Goal: Transaction & Acquisition: Purchase product/service

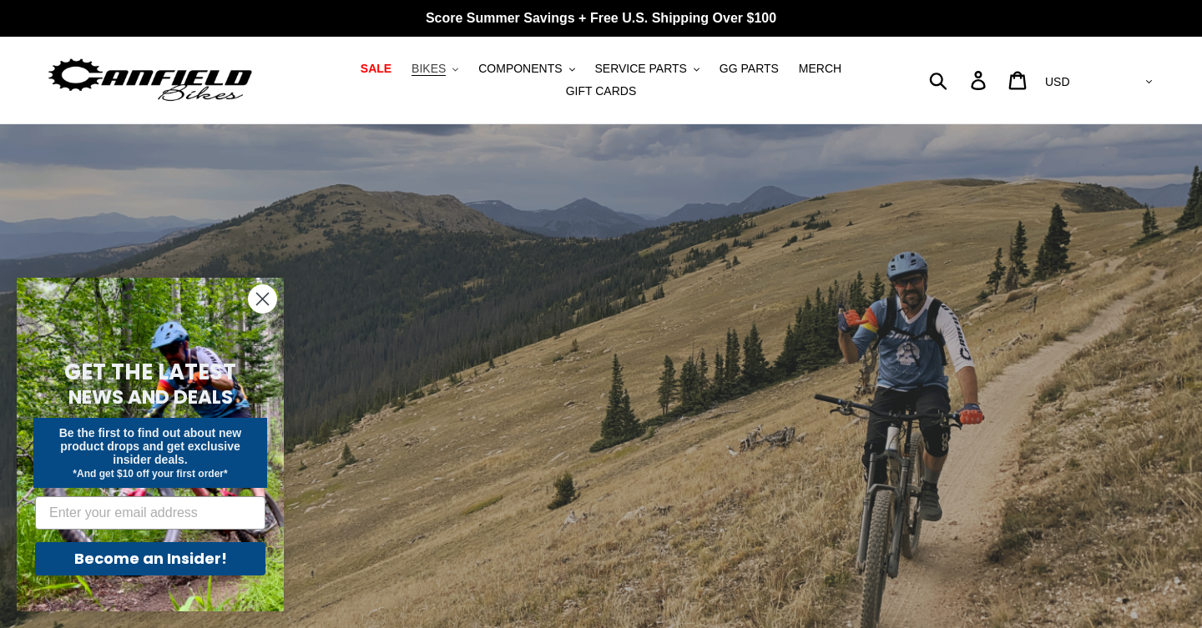
click at [438, 73] on span "BIKES" at bounding box center [428, 69] width 34 height 14
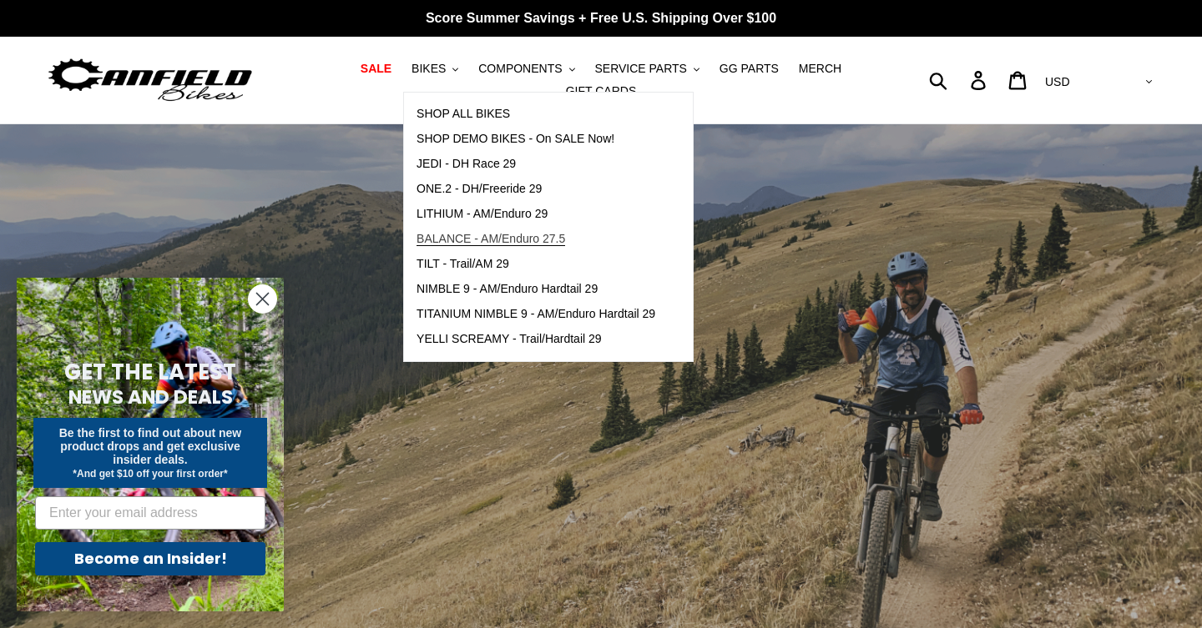
click at [491, 234] on span "BALANCE - AM/Enduro 27.5" at bounding box center [490, 239] width 149 height 14
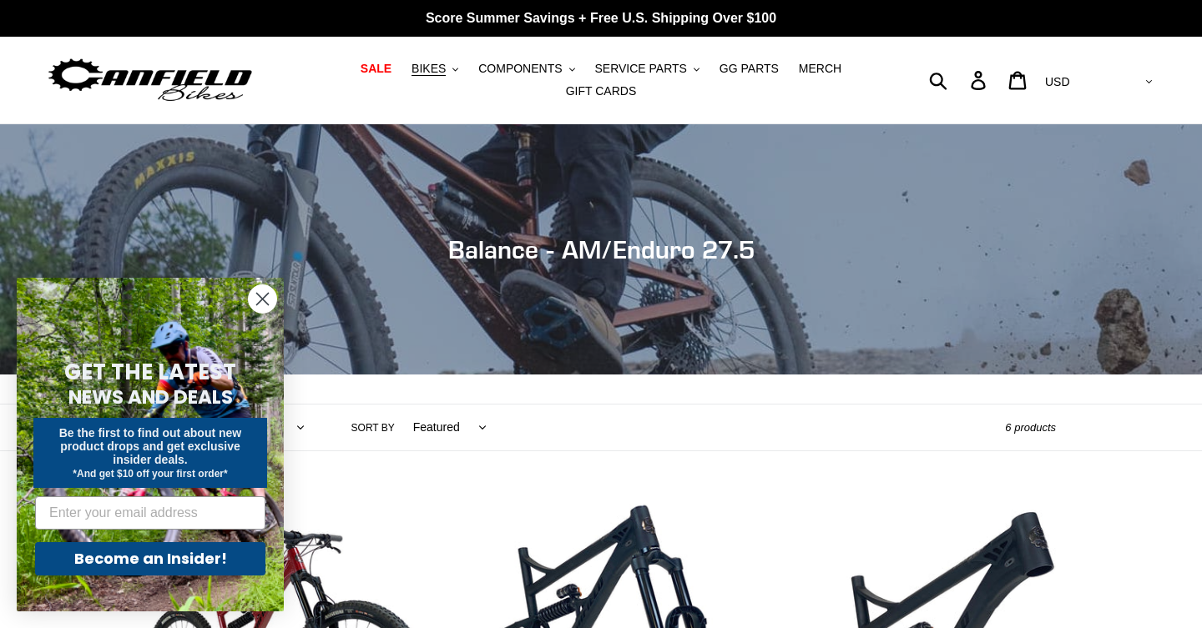
click at [257, 305] on icon "Close dialog" at bounding box center [263, 300] width 12 height 12
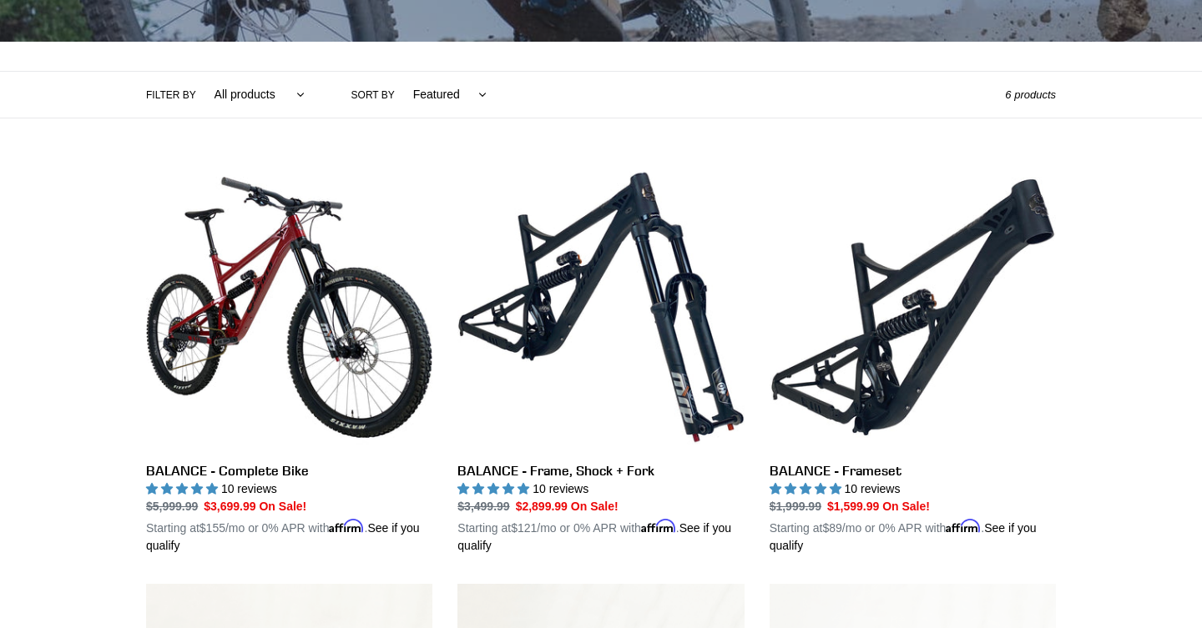
scroll to position [340, 0]
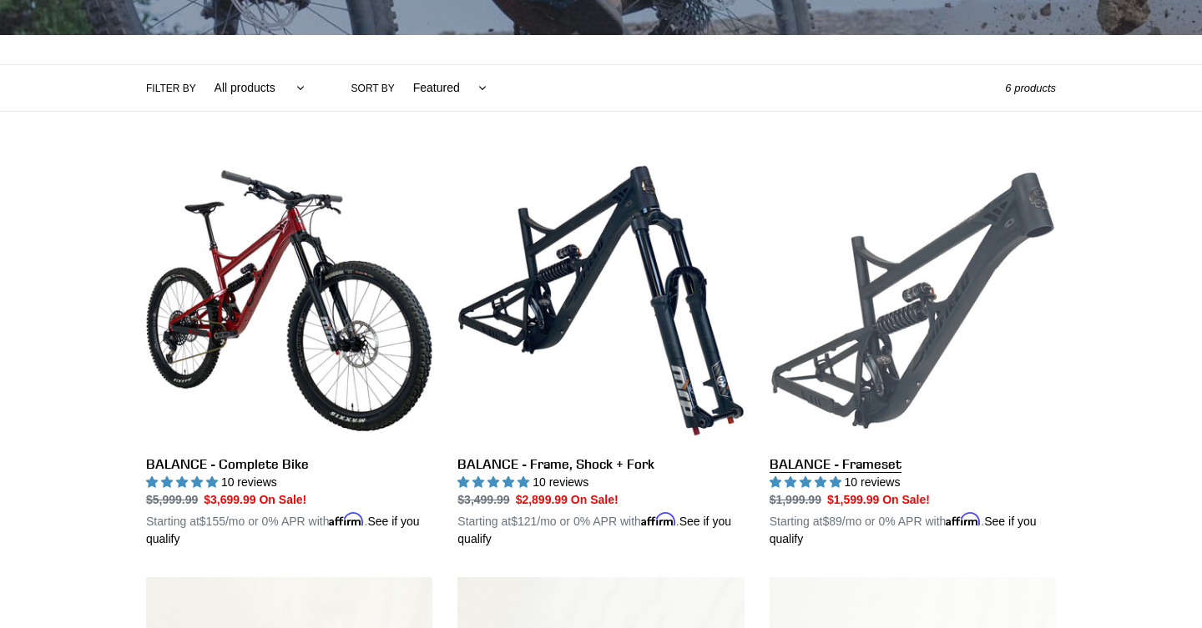
click at [897, 370] on link "BALANCE - Frameset" at bounding box center [912, 353] width 286 height 390
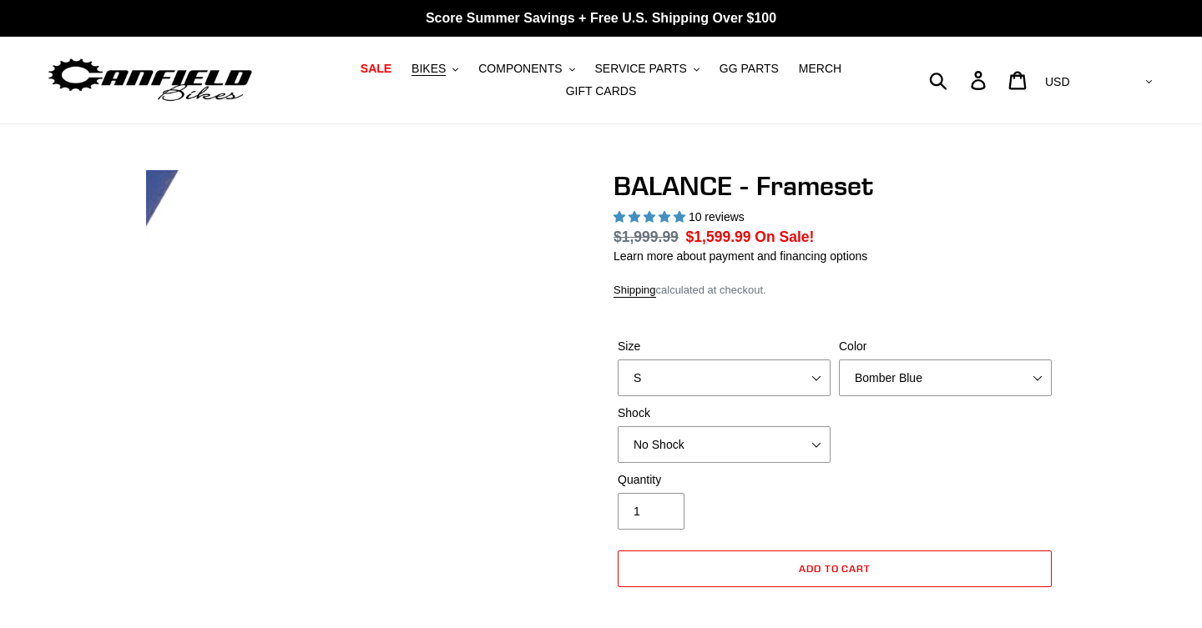
select select "highest-rating"
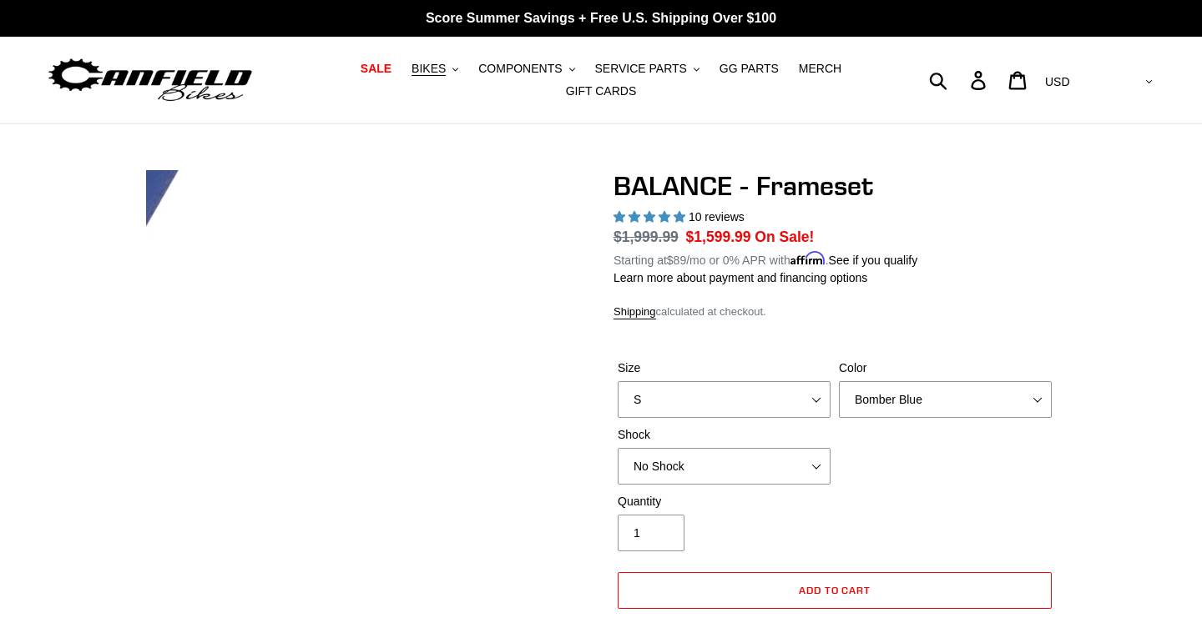
scroll to position [55, 0]
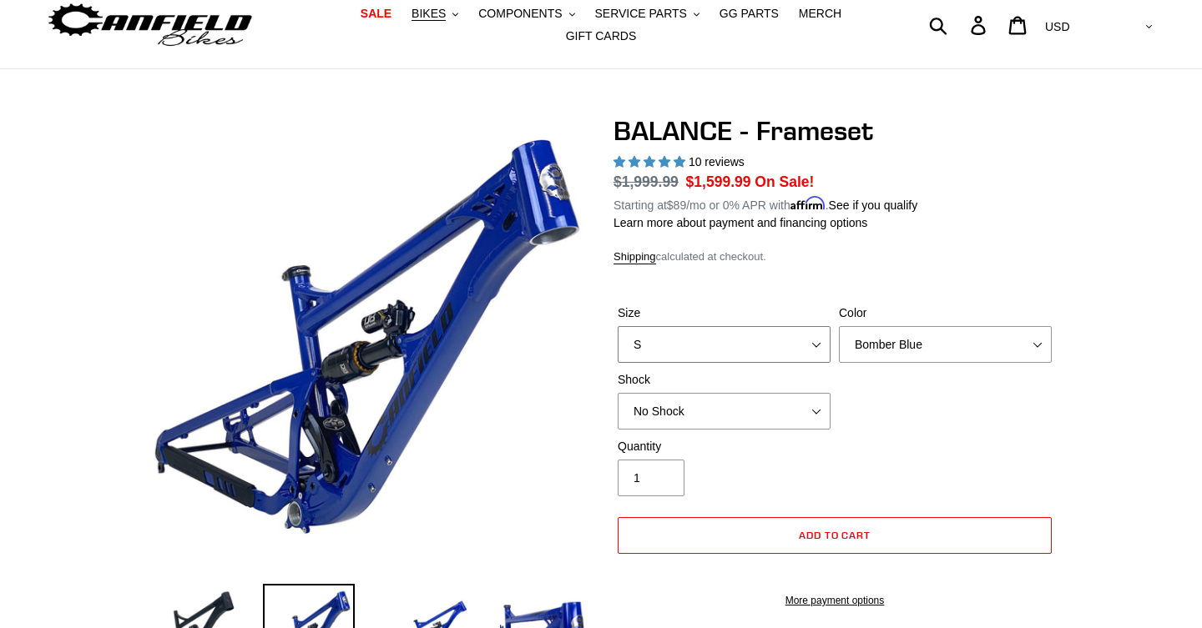
select select "L"
select select "Stealth Black"
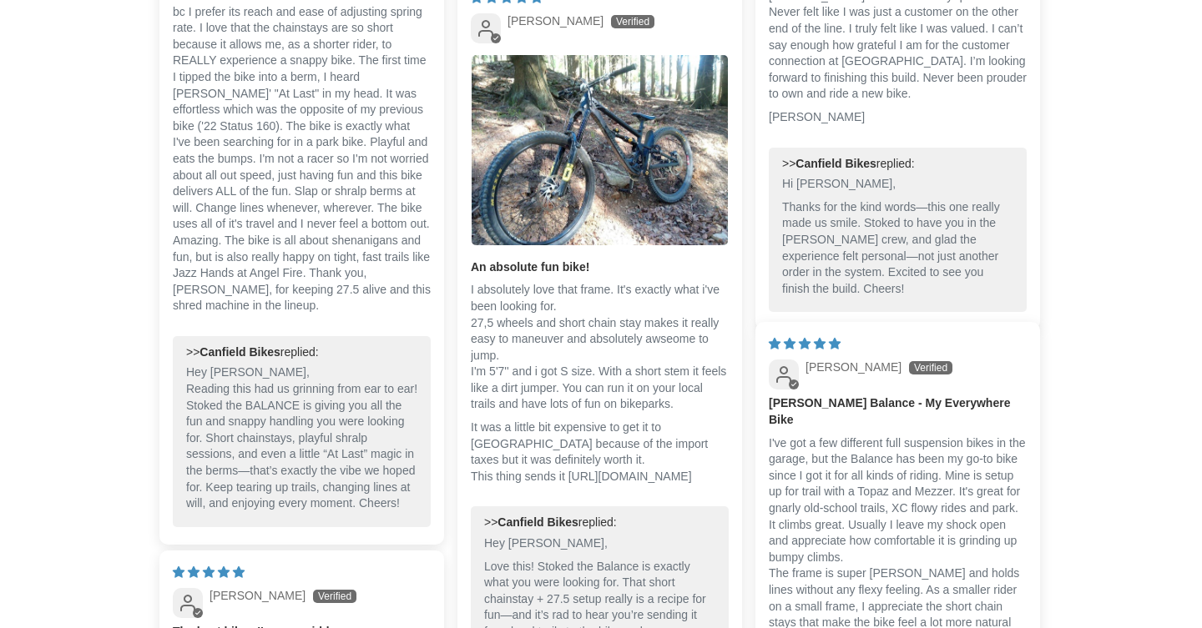
scroll to position [3444, 0]
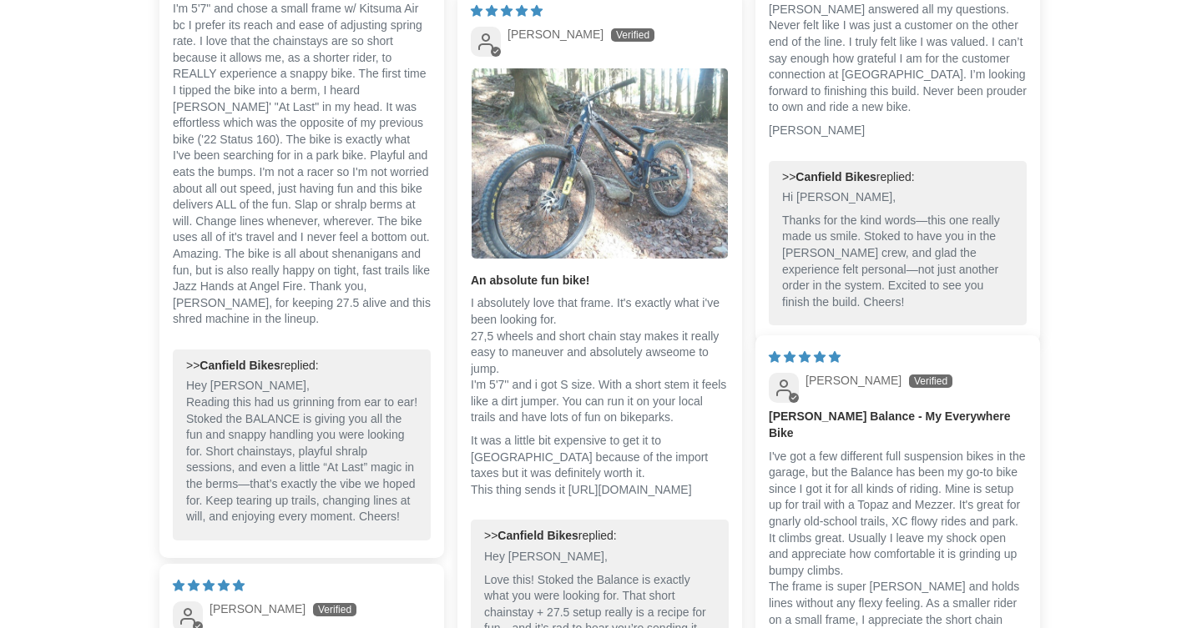
click at [574, 211] on img "Link to user picture 1" at bounding box center [599, 163] width 256 height 190
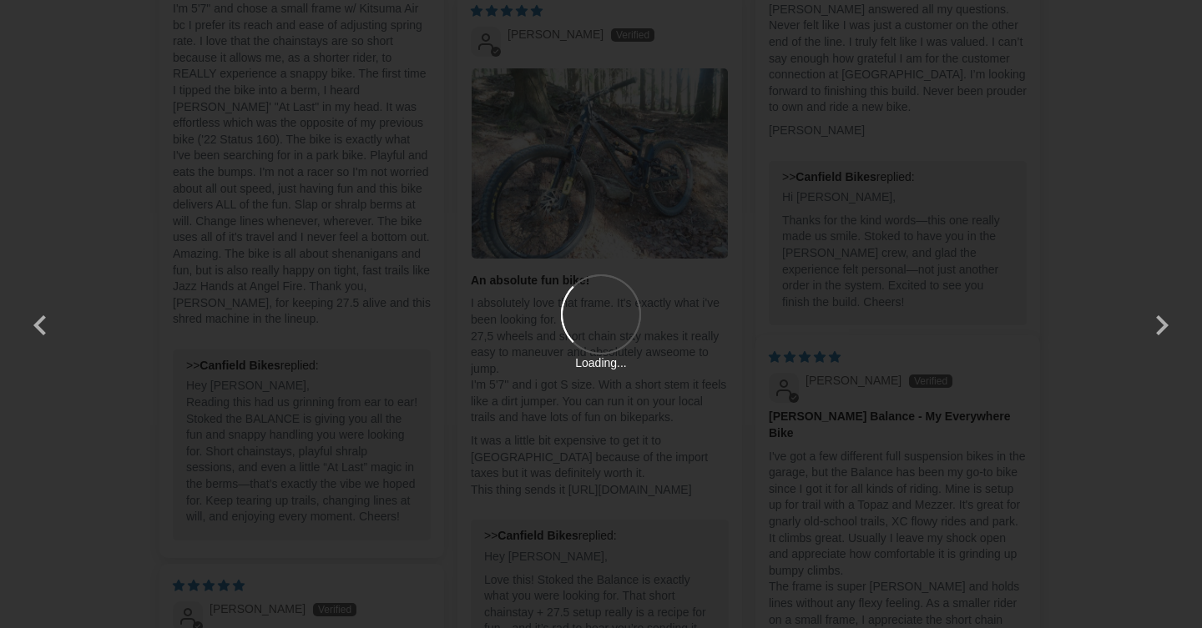
scroll to position [0, 0]
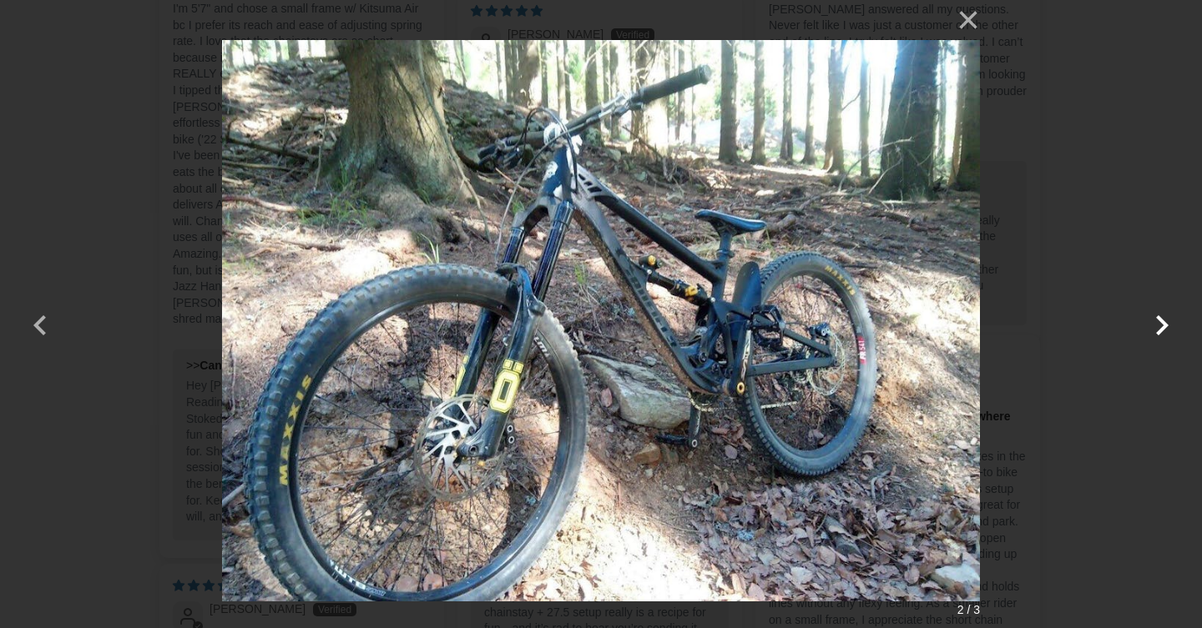
click at [1159, 320] on button "button" at bounding box center [1161, 315] width 40 height 40
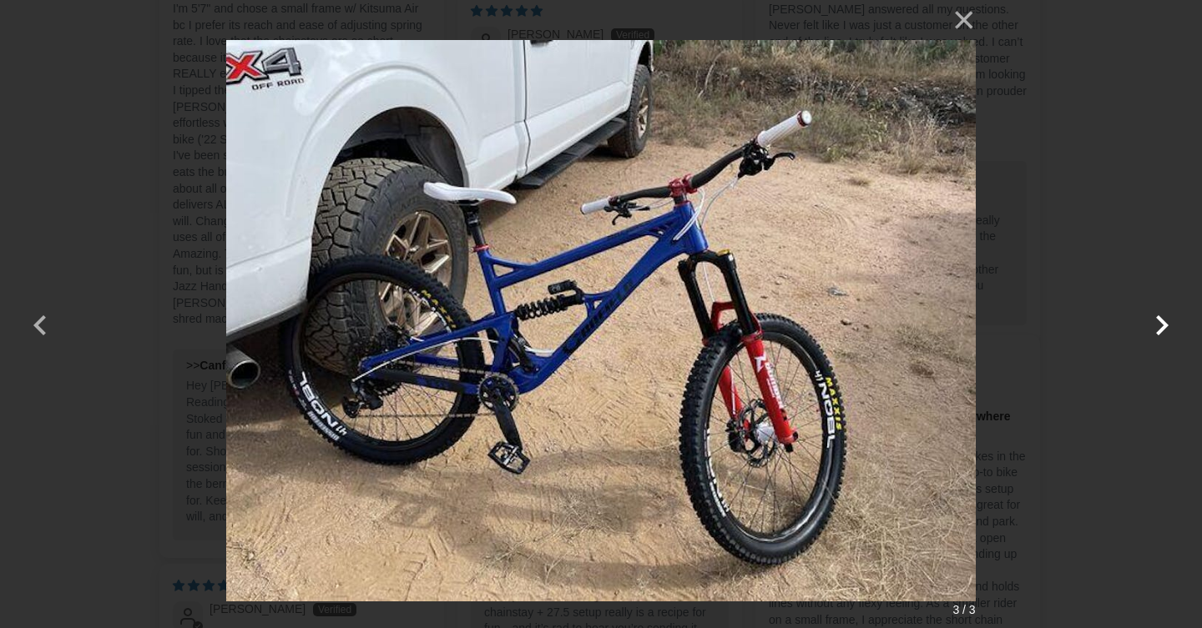
click at [1165, 317] on button "button" at bounding box center [1161, 315] width 40 height 40
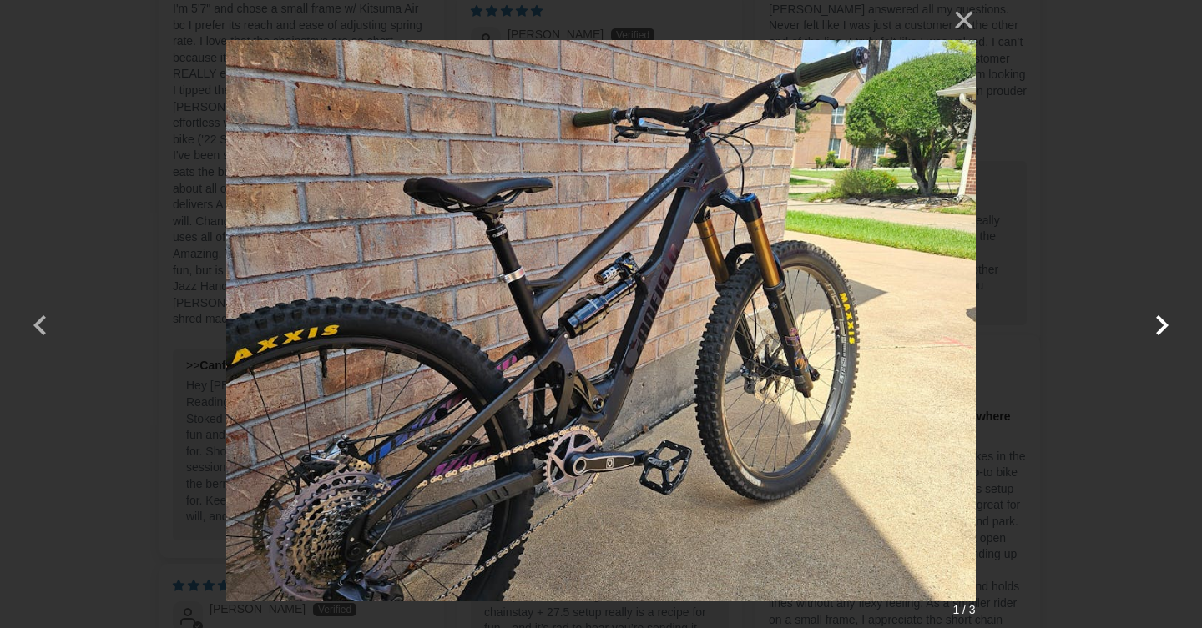
click at [1165, 317] on button "button" at bounding box center [1161, 315] width 40 height 40
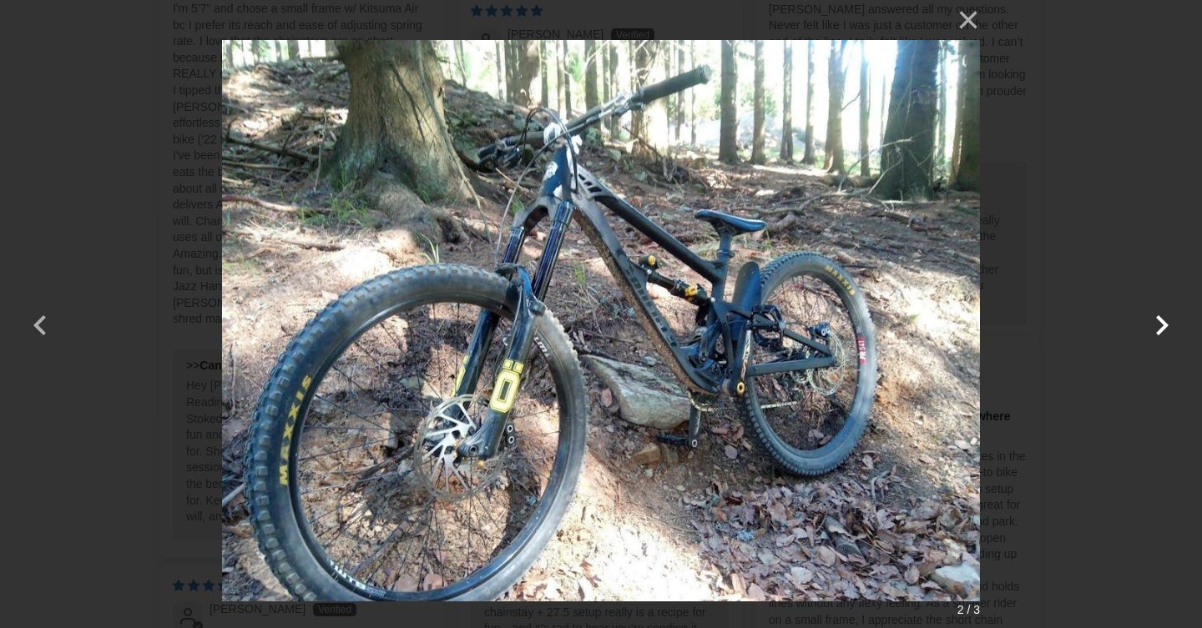
click at [1165, 318] on button "button" at bounding box center [1161, 315] width 40 height 40
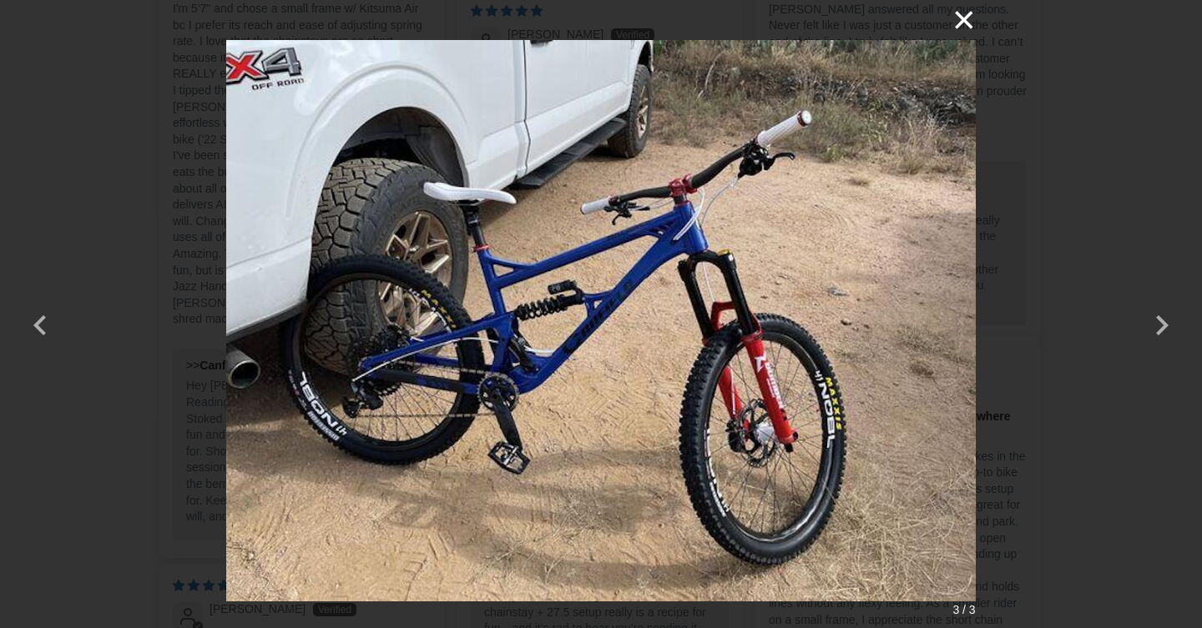
click at [959, 19] on button "×" at bounding box center [955, 20] width 40 height 40
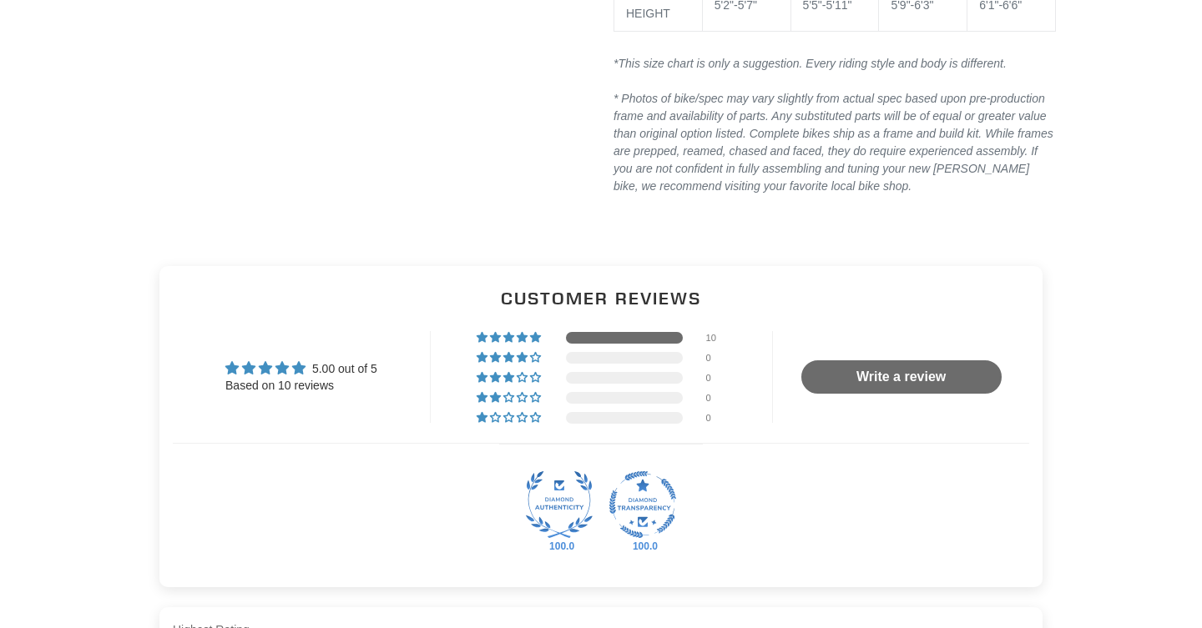
scroll to position [2328, 0]
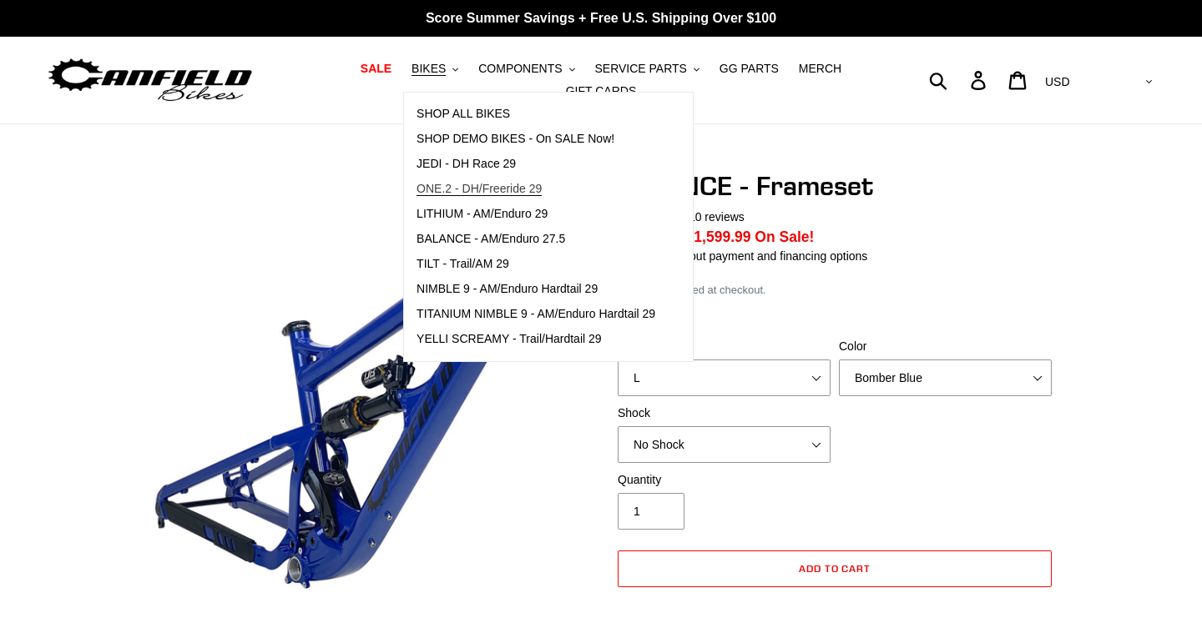
click at [463, 185] on span "ONE.2 - DH/Freeride 29" at bounding box center [478, 189] width 125 height 14
select select "highest-rating"
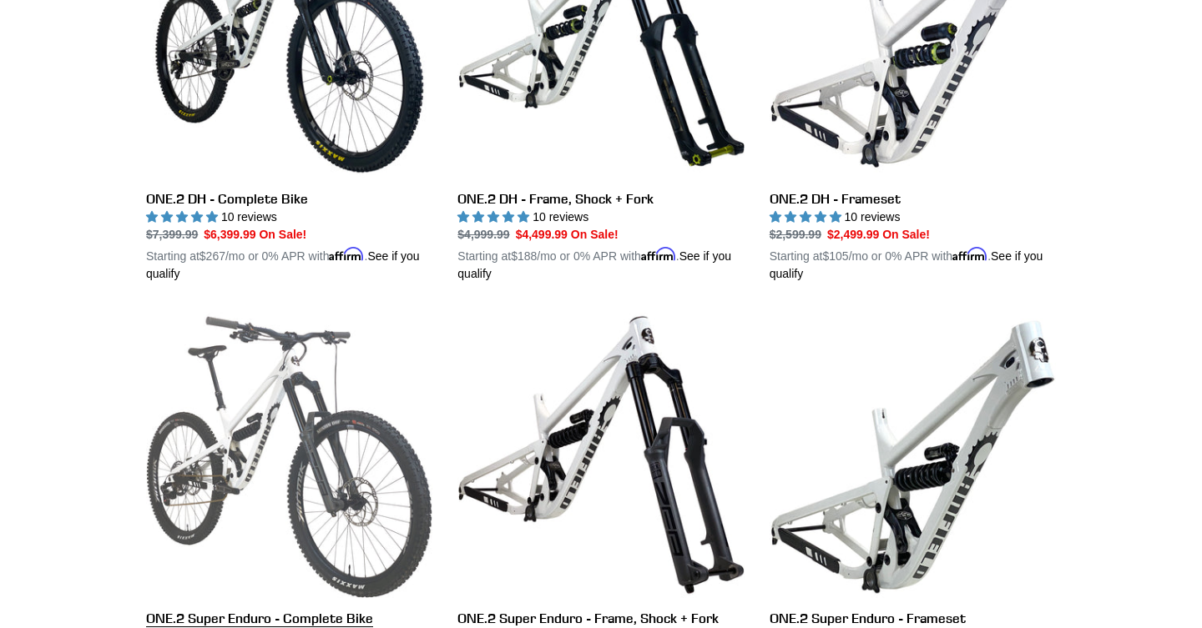
scroll to position [510, 0]
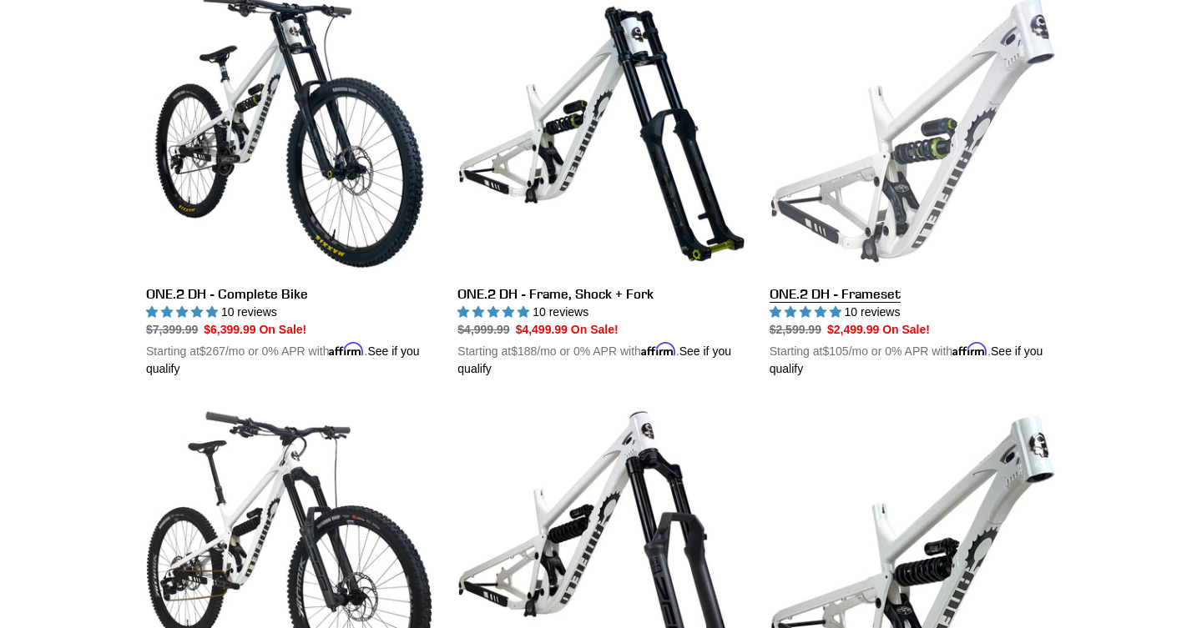
click at [874, 153] on link "ONE.2 DH - Frameset" at bounding box center [912, 182] width 286 height 390
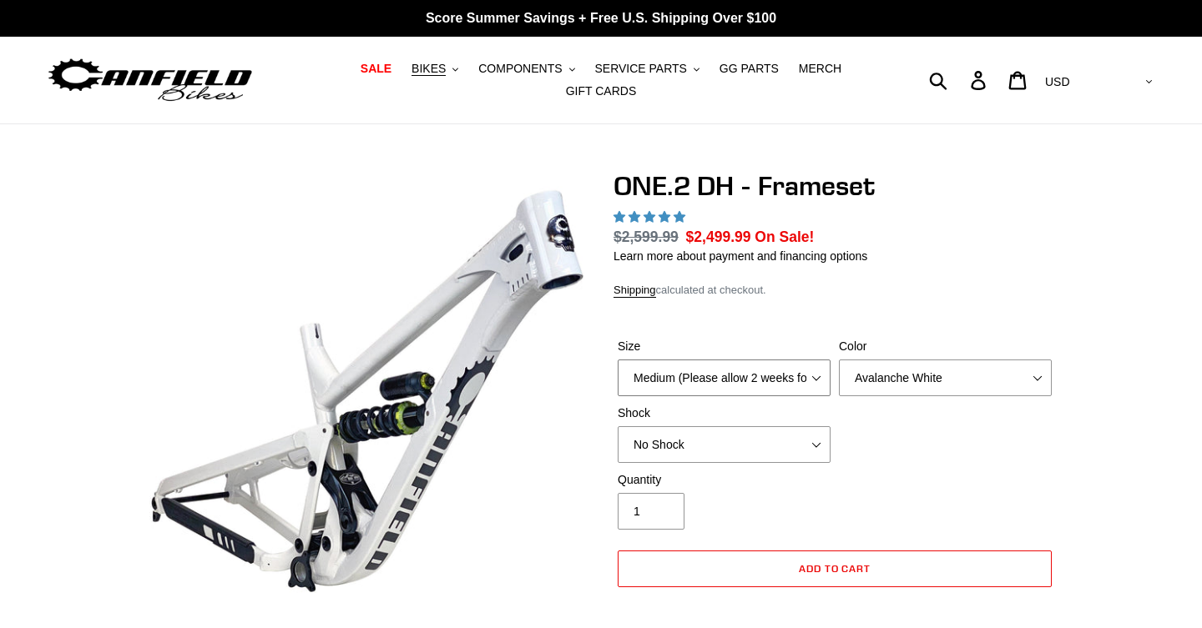
click at [780, 371] on select "Medium (Please allow 2 weeks for delivery) Large (Sold Out)" at bounding box center [723, 378] width 213 height 37
select select "highest-rating"
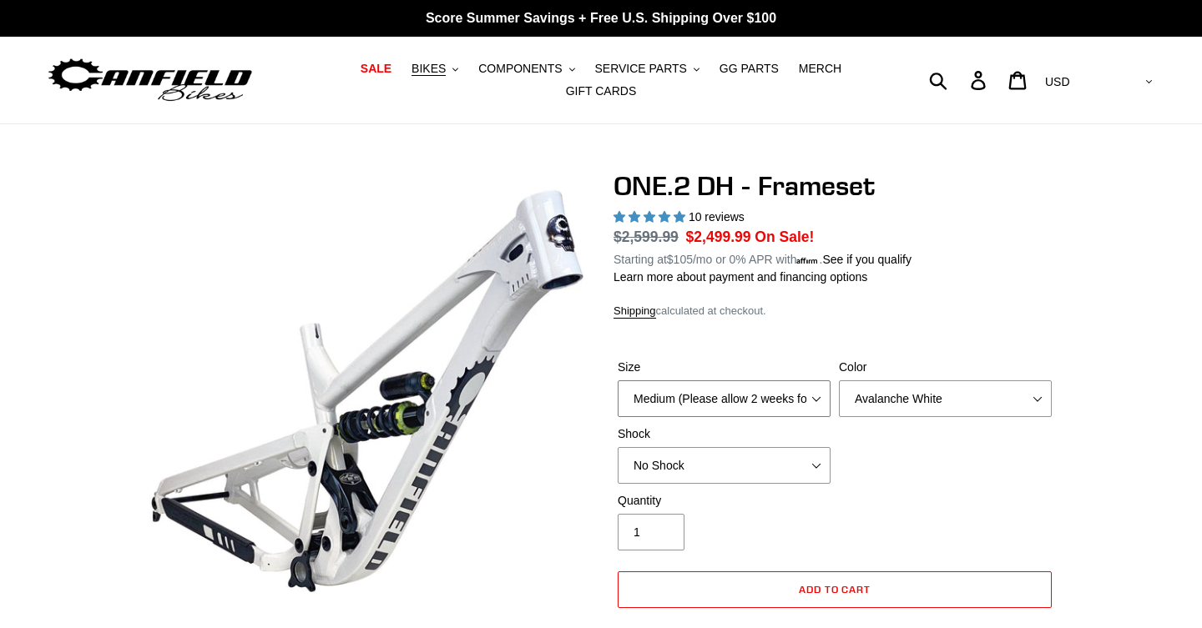
select select "Large (Sold Out)"
select select "Bentonite Grey"
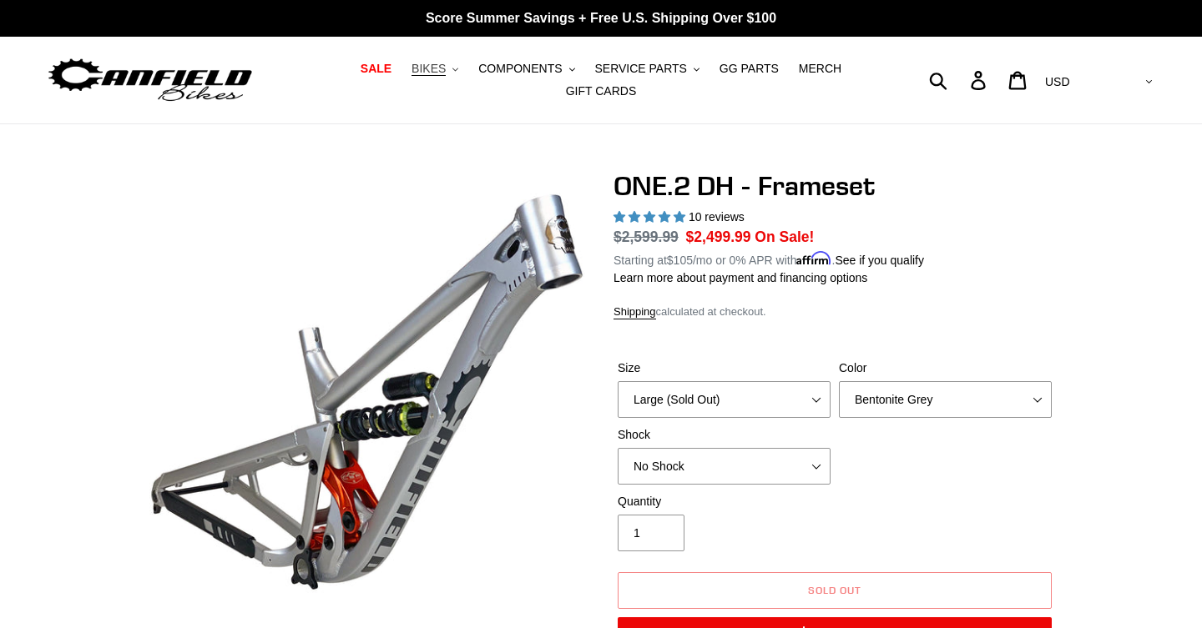
click at [445, 67] on span "BIKES" at bounding box center [428, 69] width 34 height 14
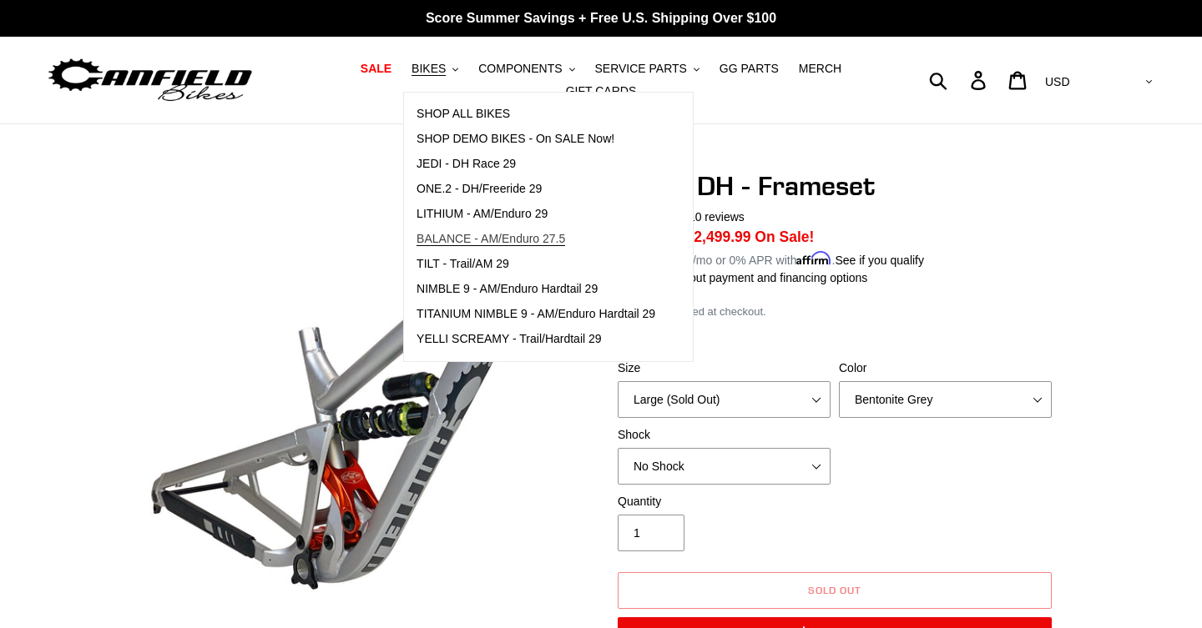
click at [485, 240] on span "BALANCE - AM/Enduro 27.5" at bounding box center [490, 239] width 149 height 14
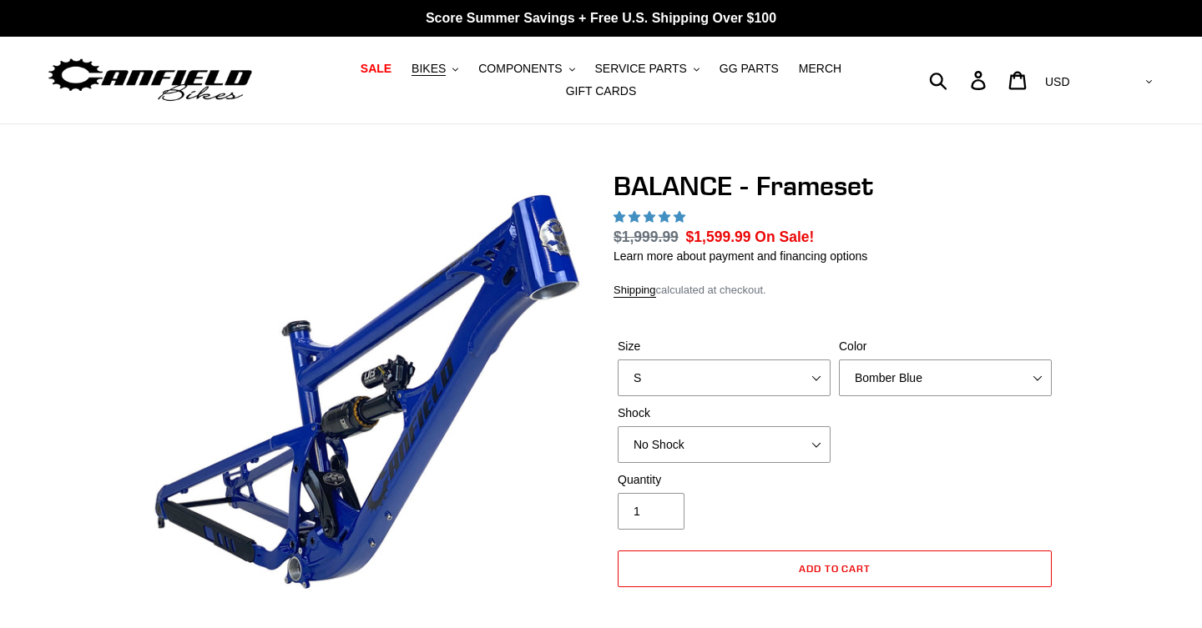
select select "highest-rating"
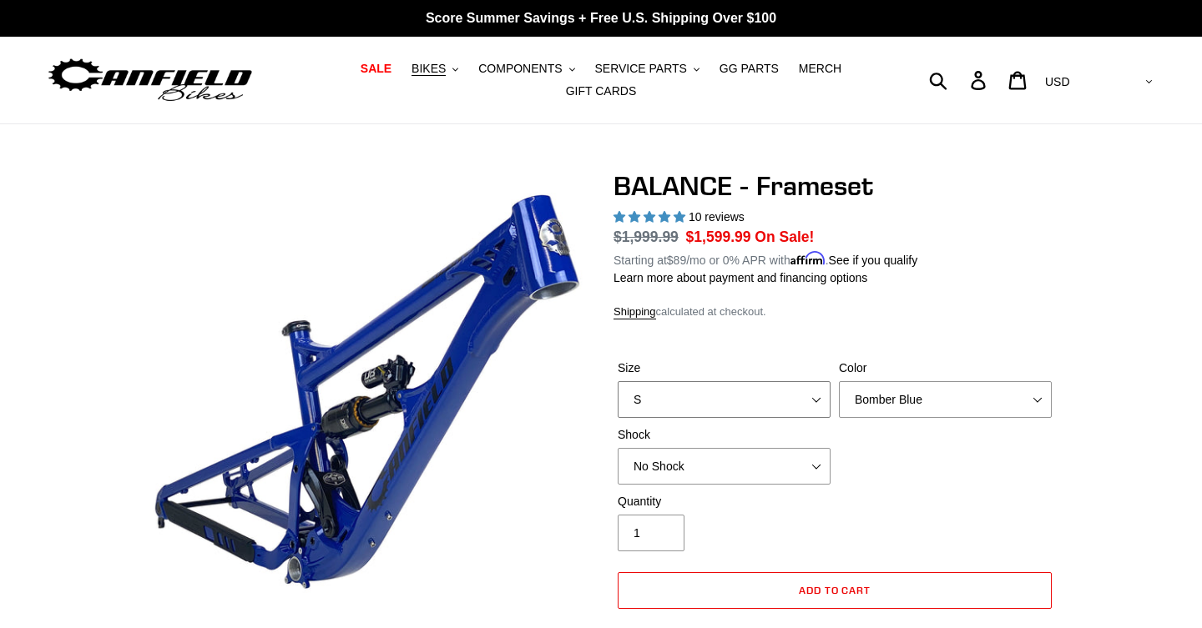
select select "L"
select select "Stealth Black"
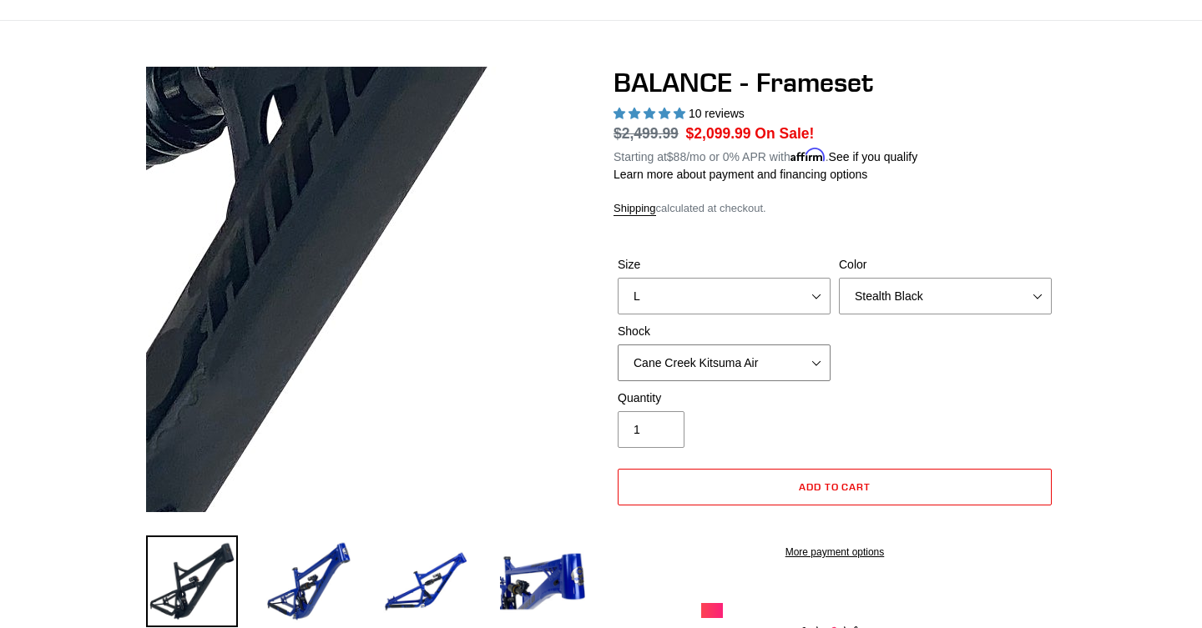
scroll to position [114, 0]
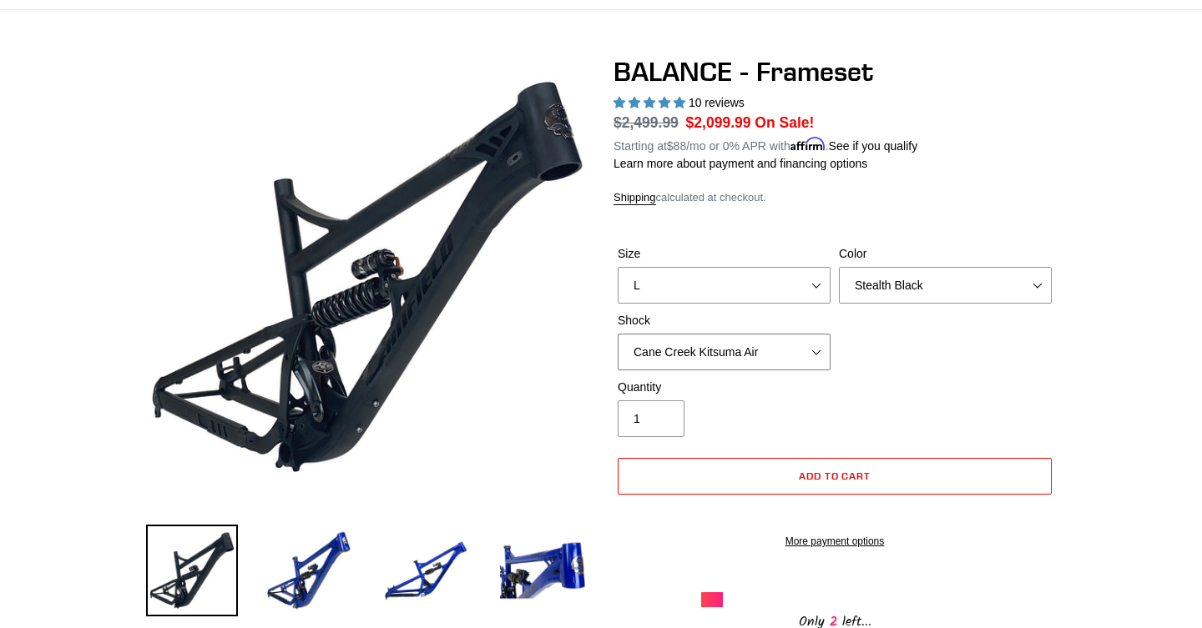
select select "No Shock"
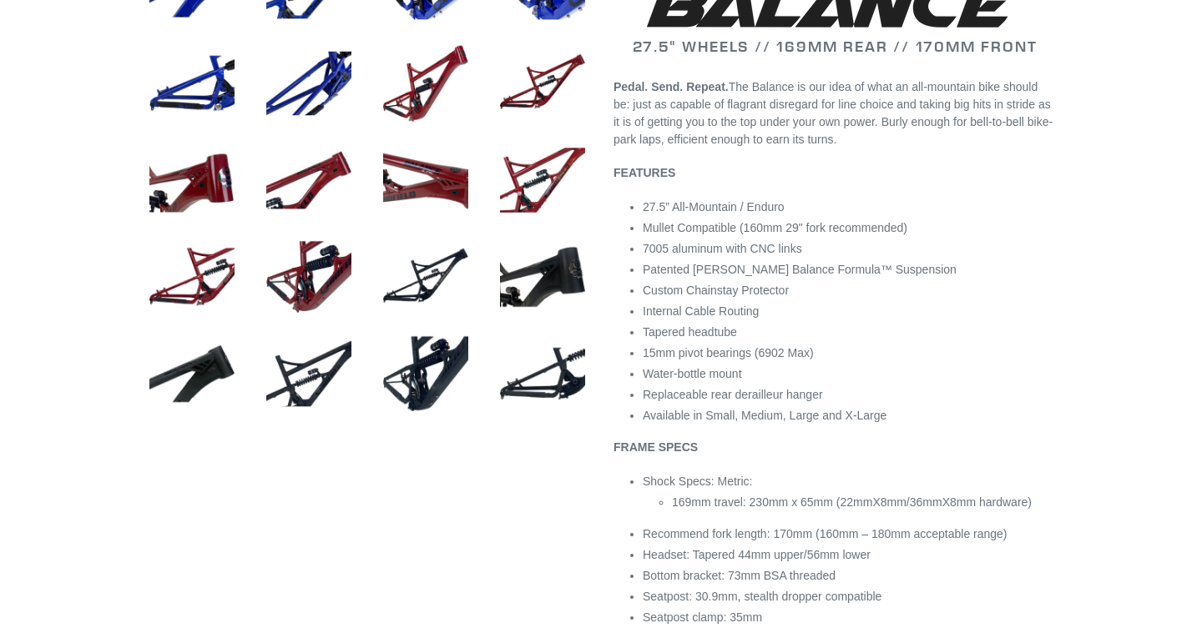
scroll to position [788, 0]
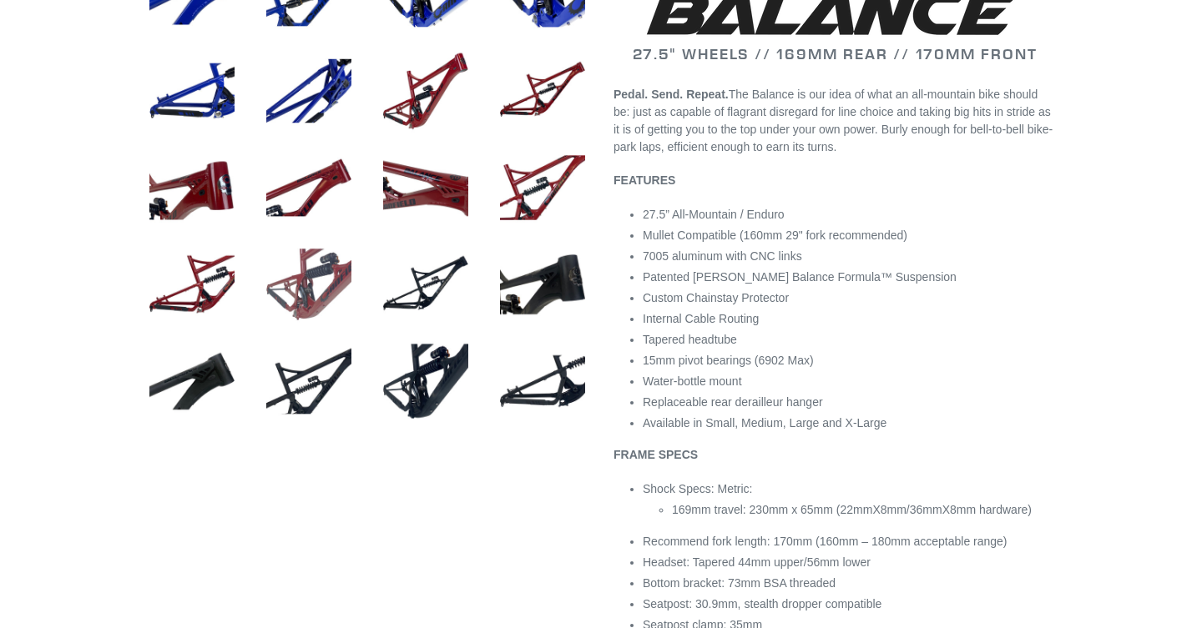
click at [327, 292] on img at bounding box center [309, 285] width 92 height 92
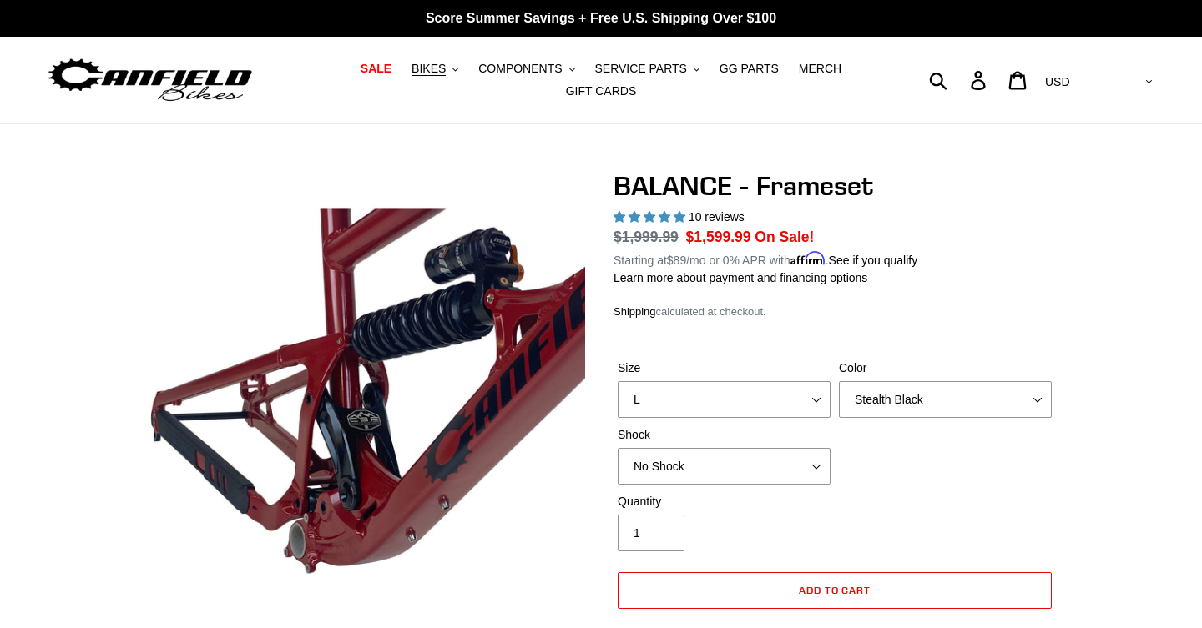
scroll to position [18, 0]
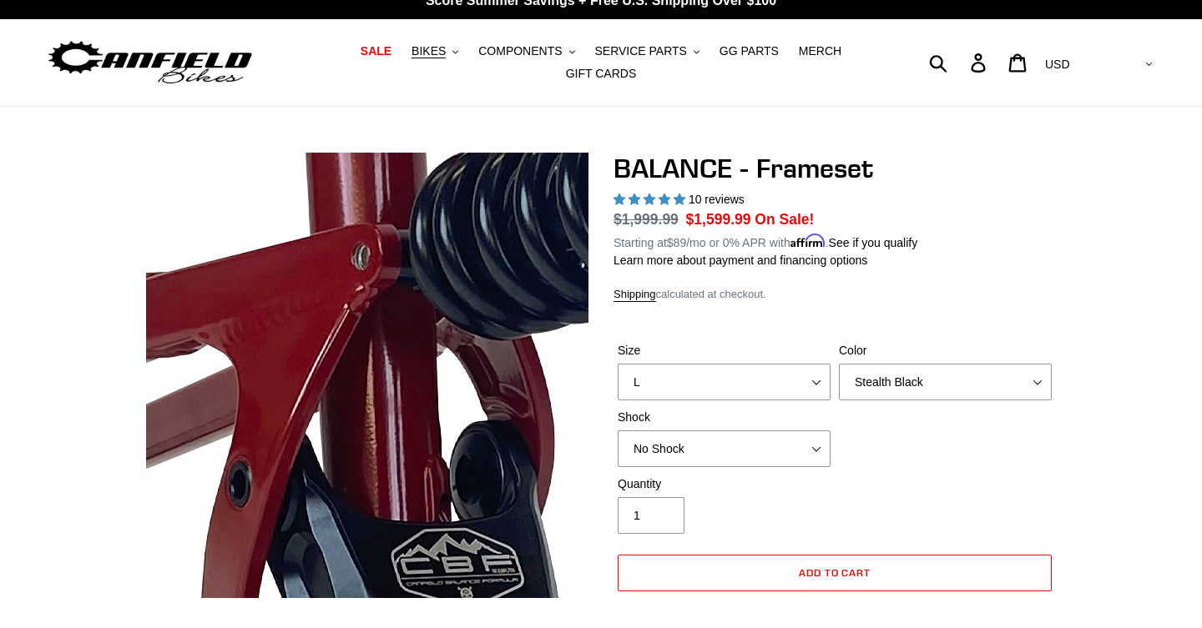
click at [331, 348] on img at bounding box center [469, 453] width 1709 height 1709
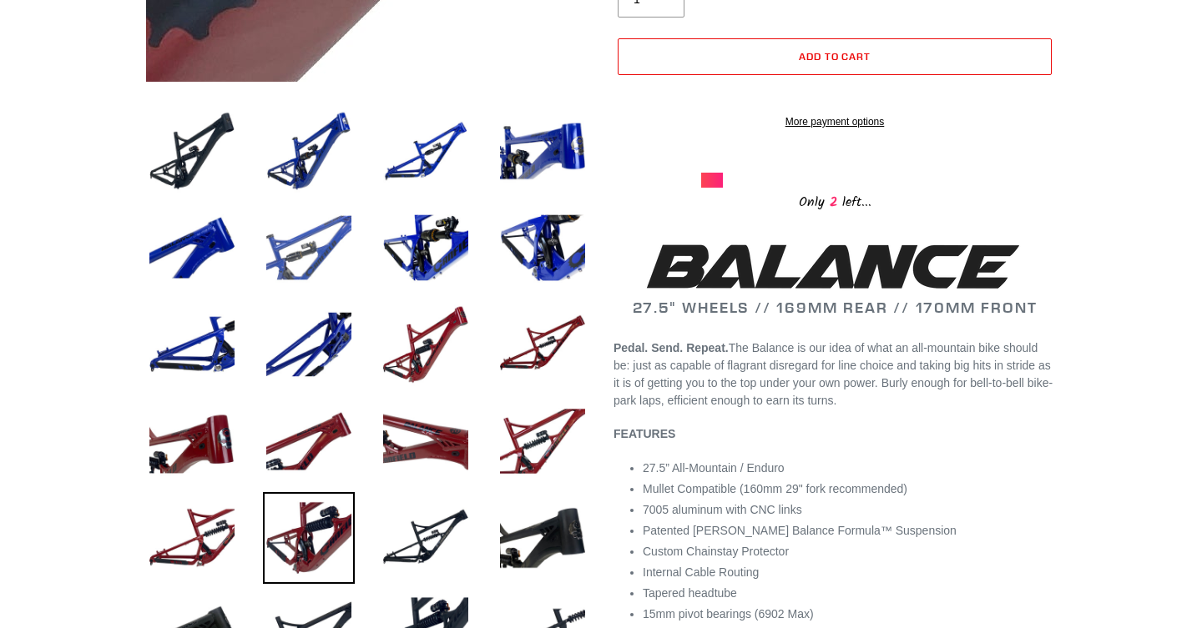
scroll to position [548, 0]
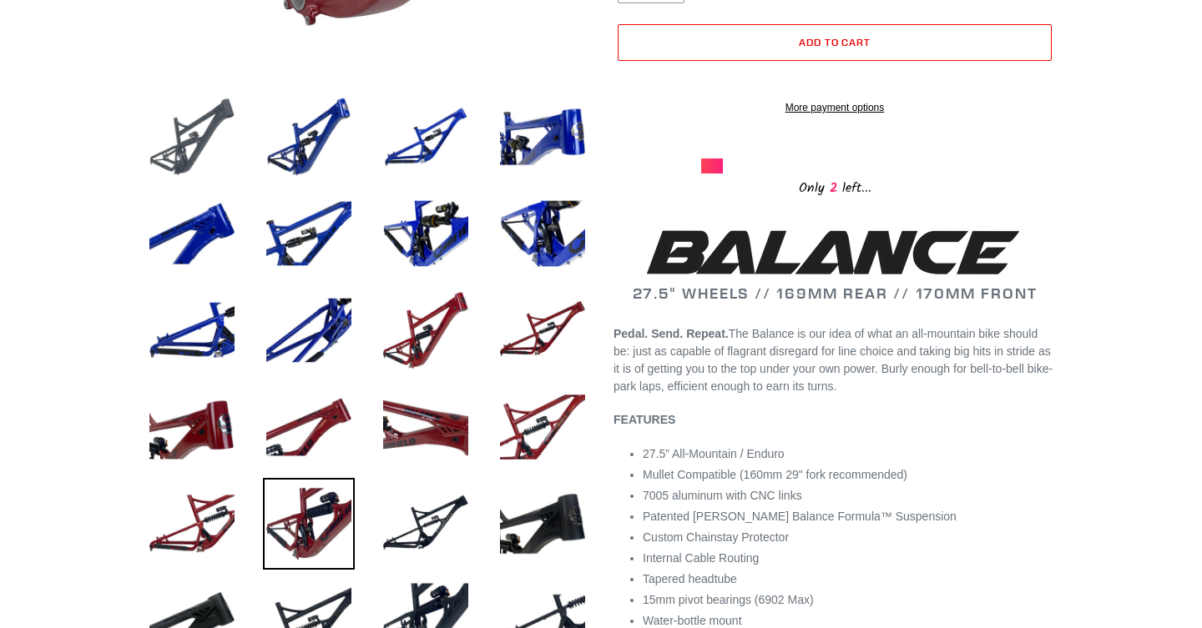
click at [179, 158] on img at bounding box center [192, 137] width 92 height 92
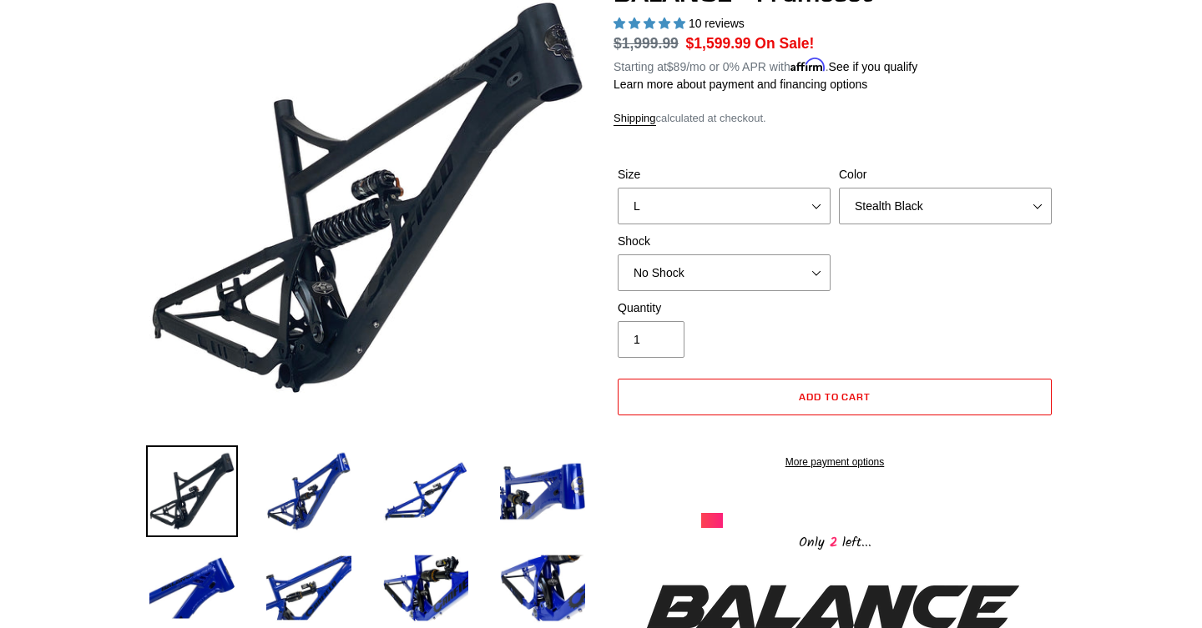
scroll to position [187, 0]
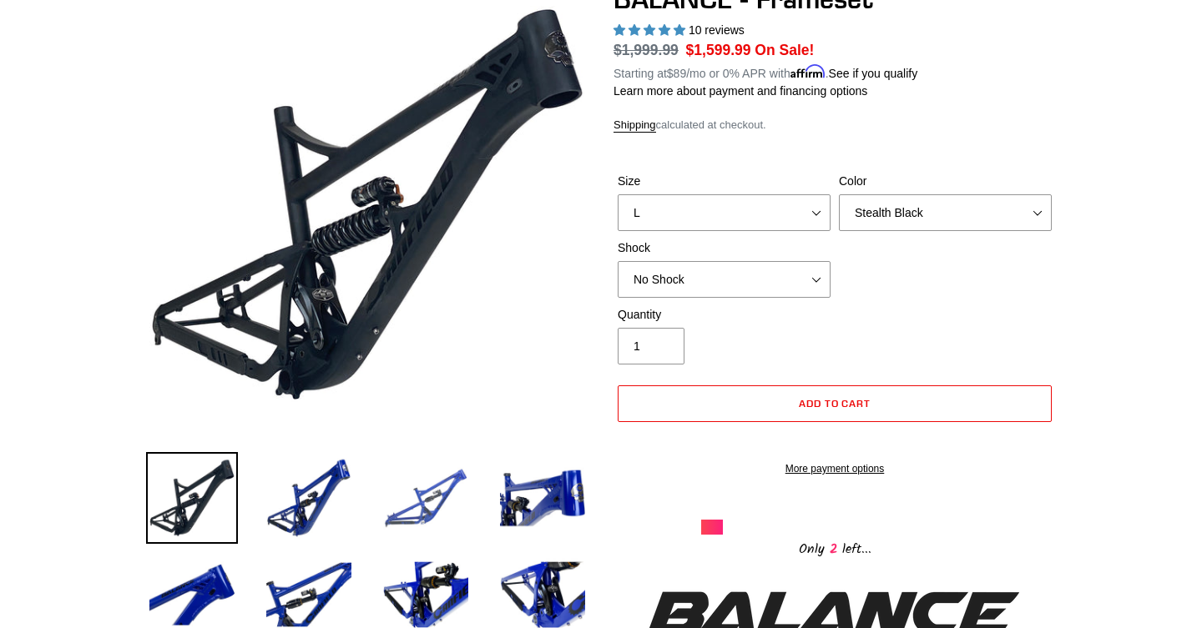
click at [429, 493] on img at bounding box center [426, 498] width 92 height 92
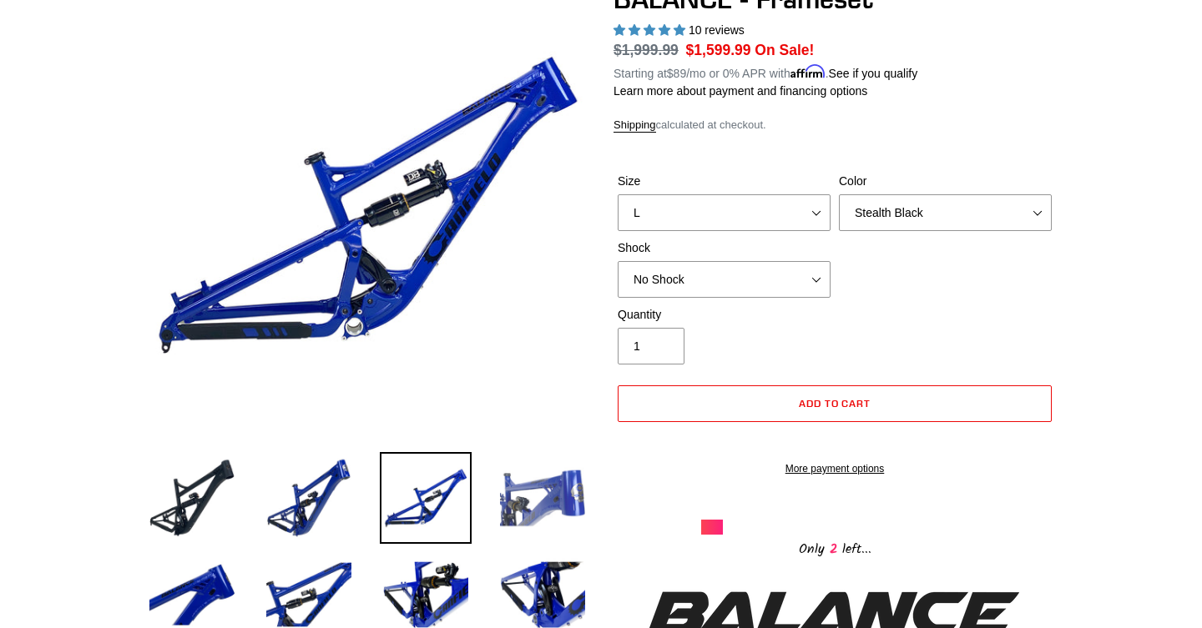
click at [531, 510] on img at bounding box center [542, 498] width 92 height 92
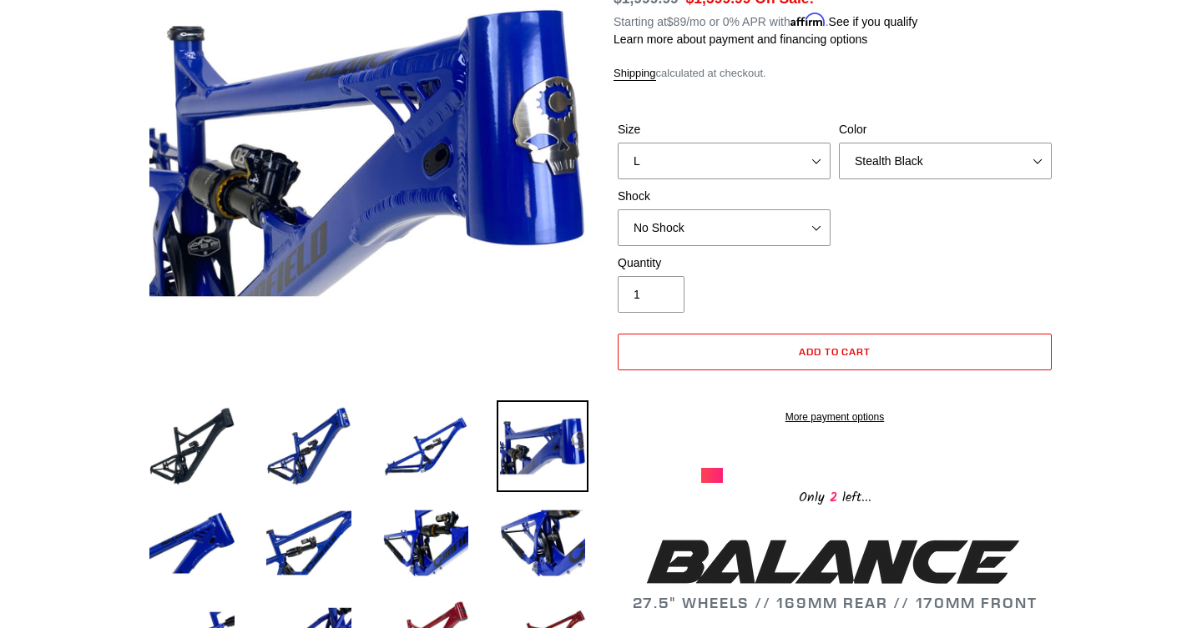
scroll to position [248, 0]
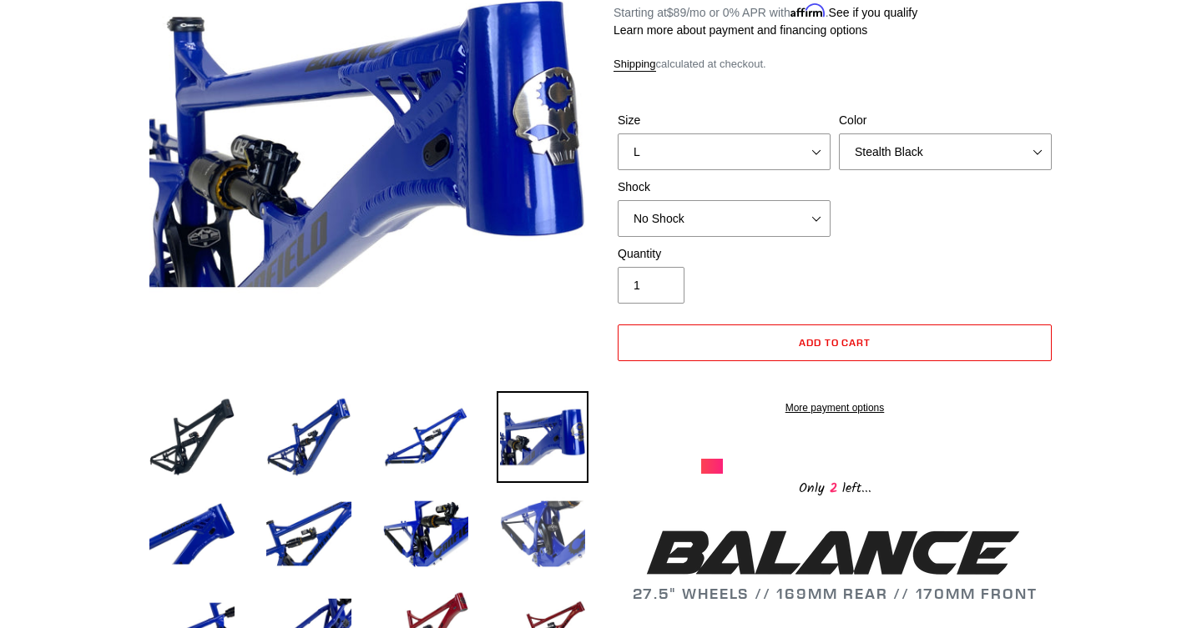
click at [560, 532] on img at bounding box center [542, 534] width 92 height 92
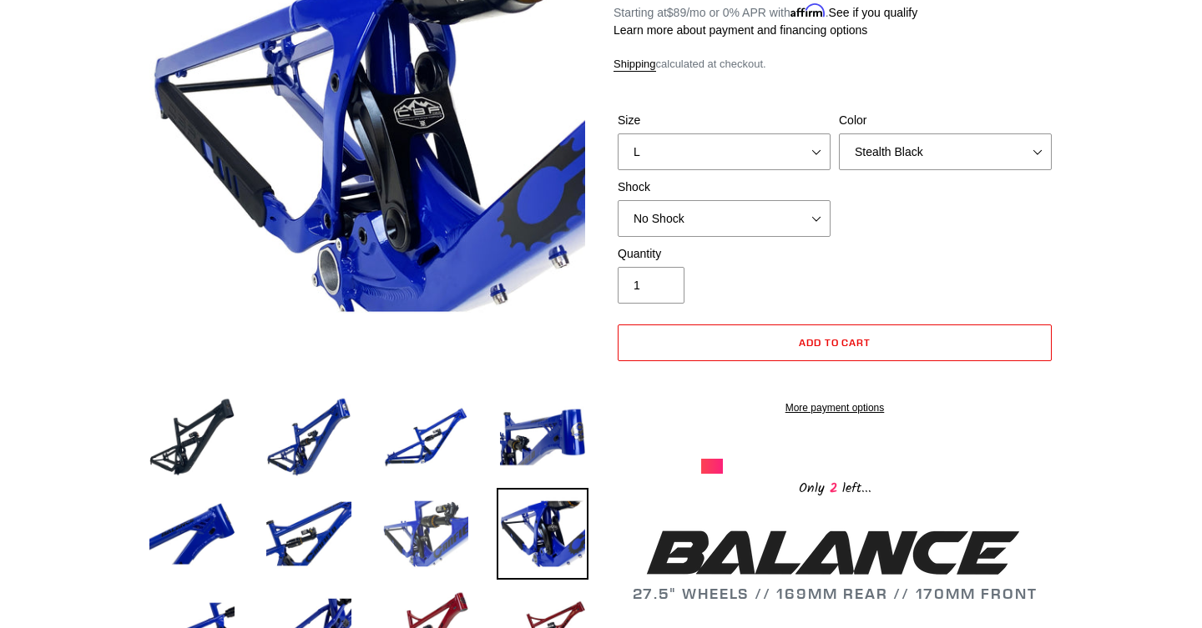
click at [426, 543] on img at bounding box center [426, 534] width 92 height 92
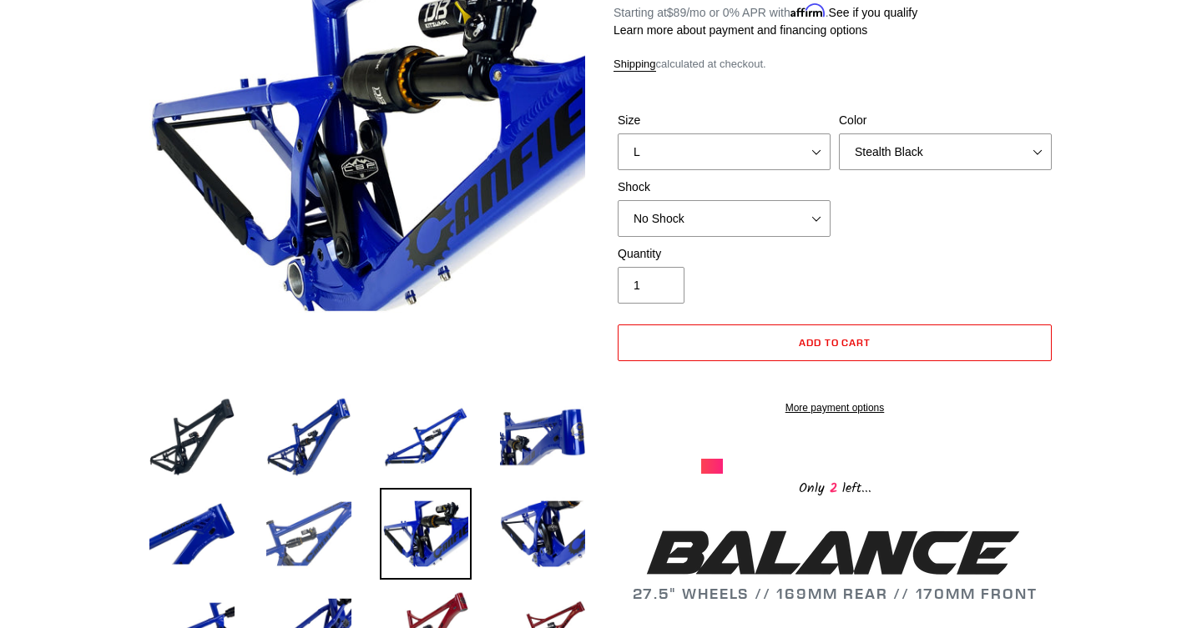
click at [305, 536] on img at bounding box center [309, 534] width 92 height 92
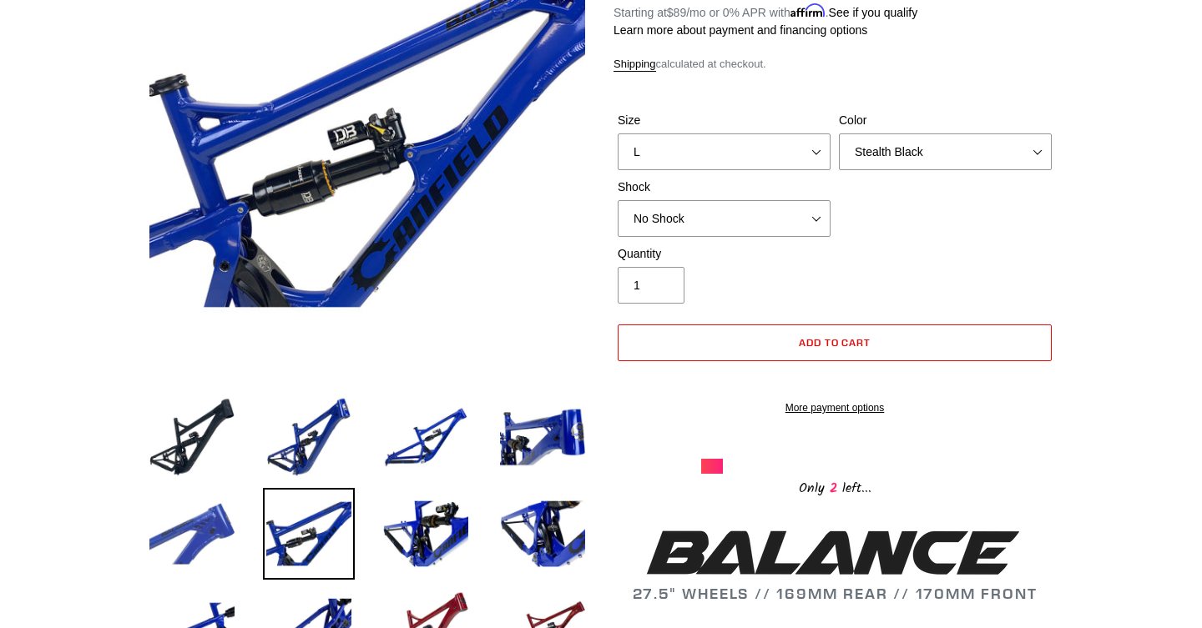
click at [199, 536] on img at bounding box center [192, 534] width 92 height 92
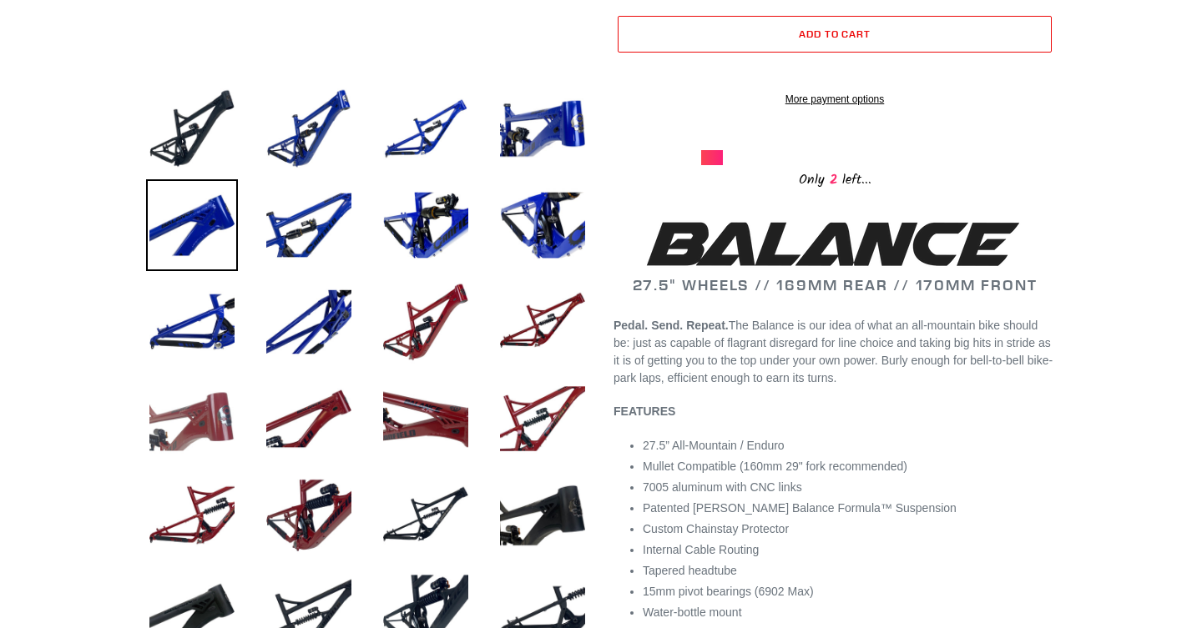
scroll to position [558, 0]
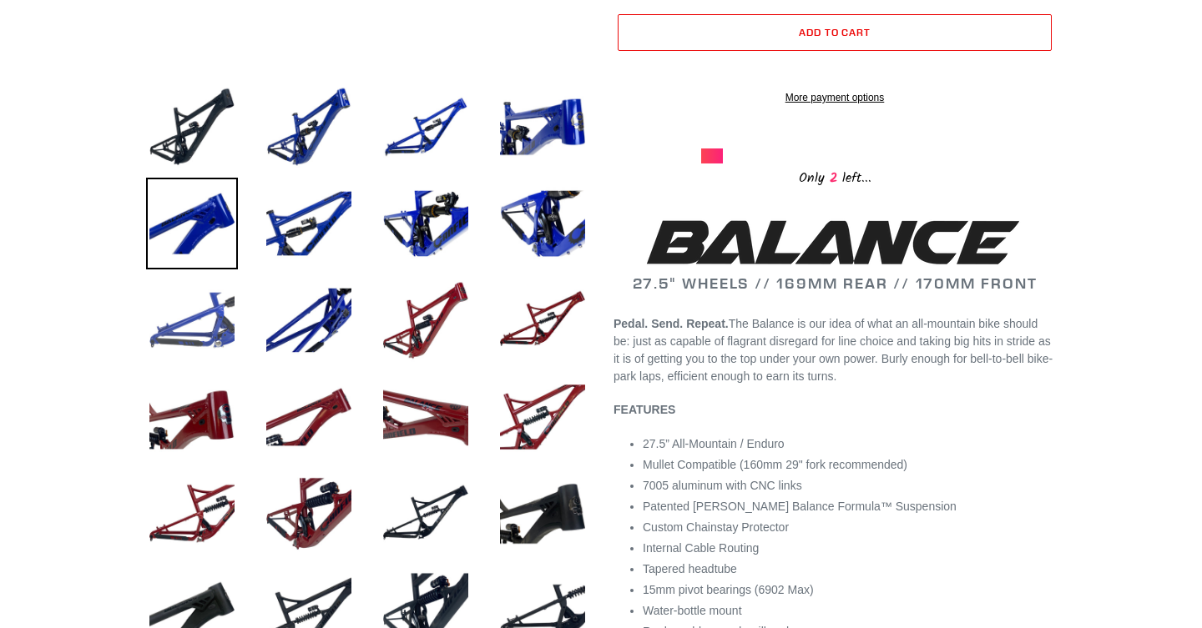
click at [182, 341] on img at bounding box center [192, 321] width 92 height 92
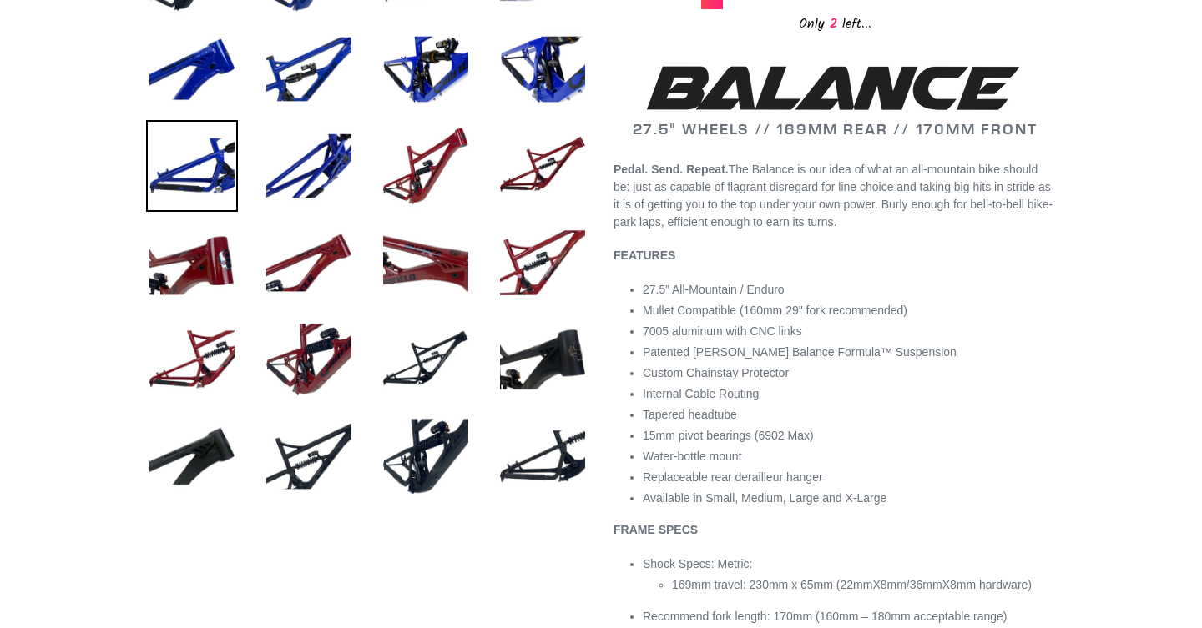
scroll to position [716, 0]
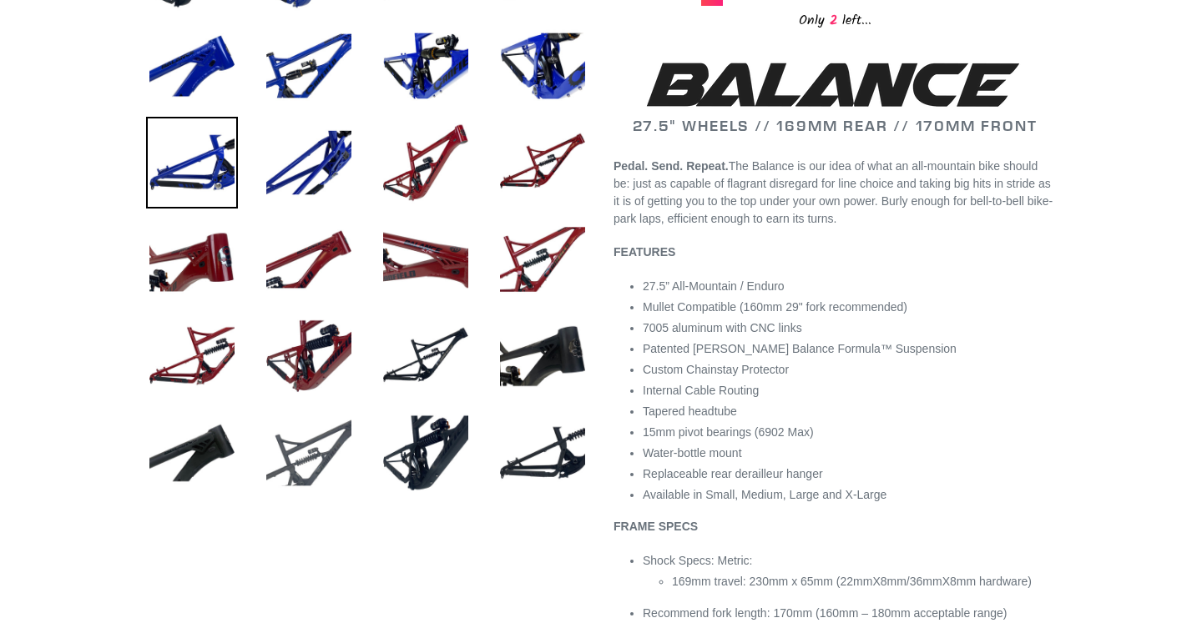
click at [308, 461] on img at bounding box center [309, 453] width 92 height 92
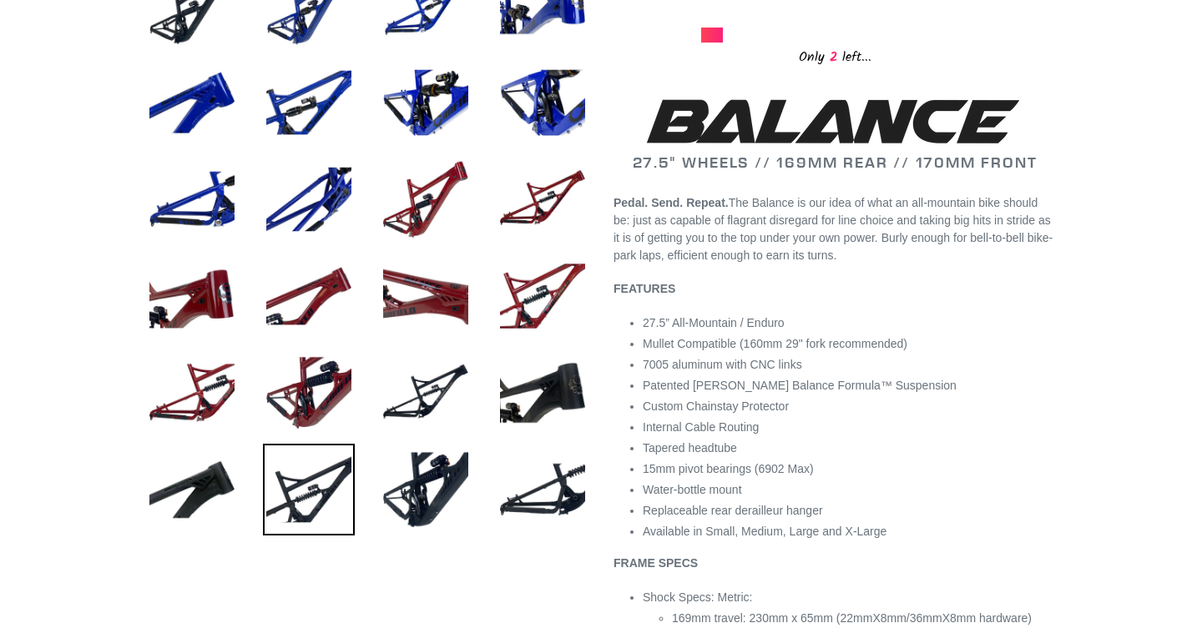
scroll to position [649, 0]
